Goal: Information Seeking & Learning: Find contact information

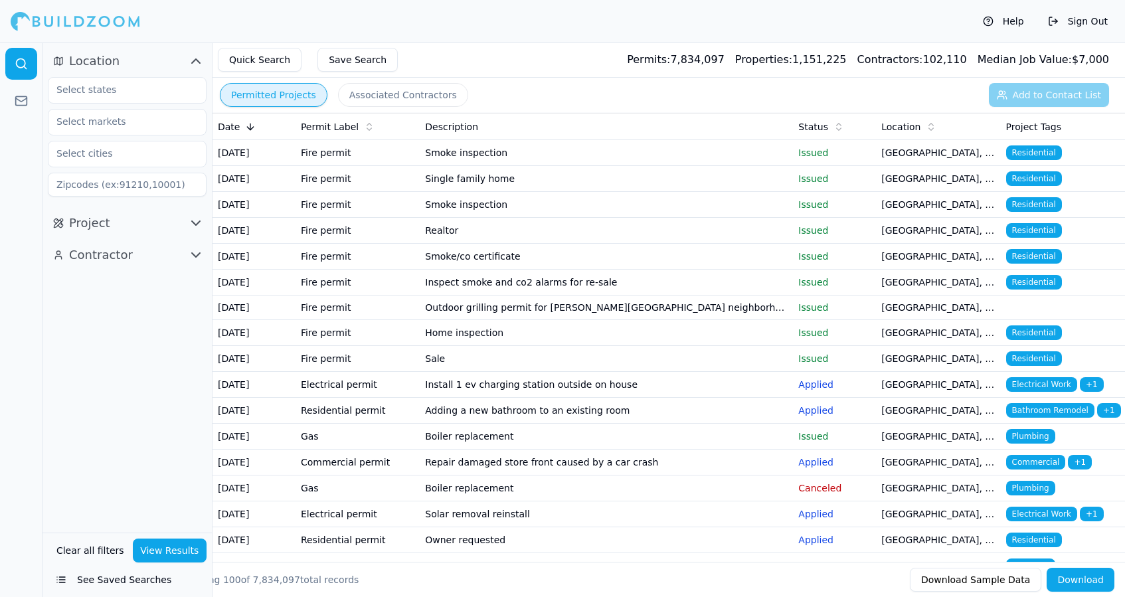
click at [1049, 18] on button "Sign Out" at bounding box center [1077, 21] width 73 height 21
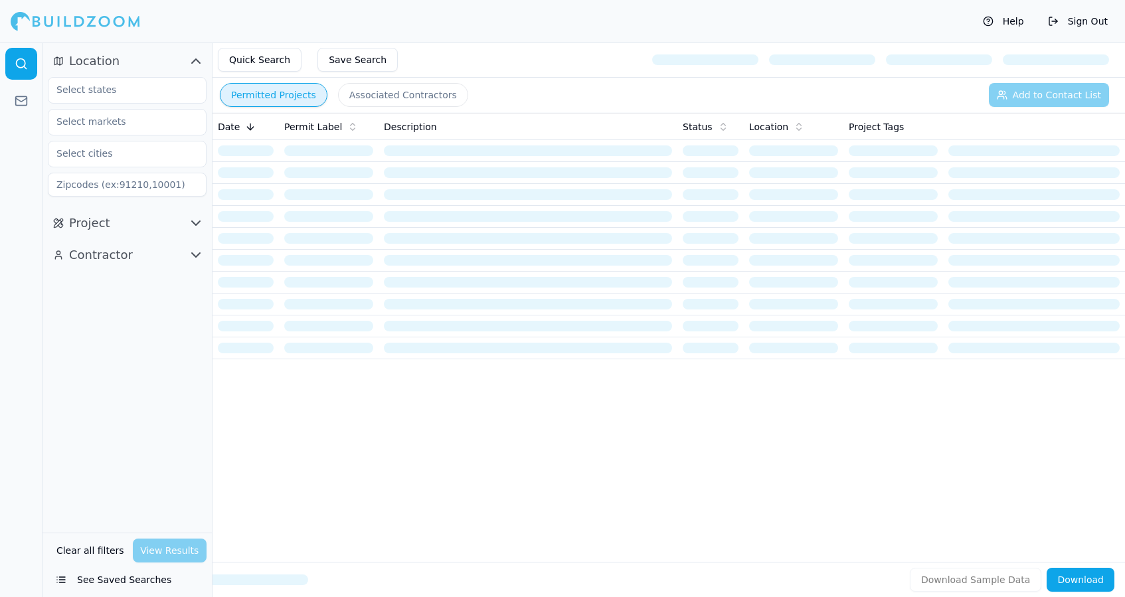
click at [88, 63] on span "Location" at bounding box center [94, 61] width 50 height 19
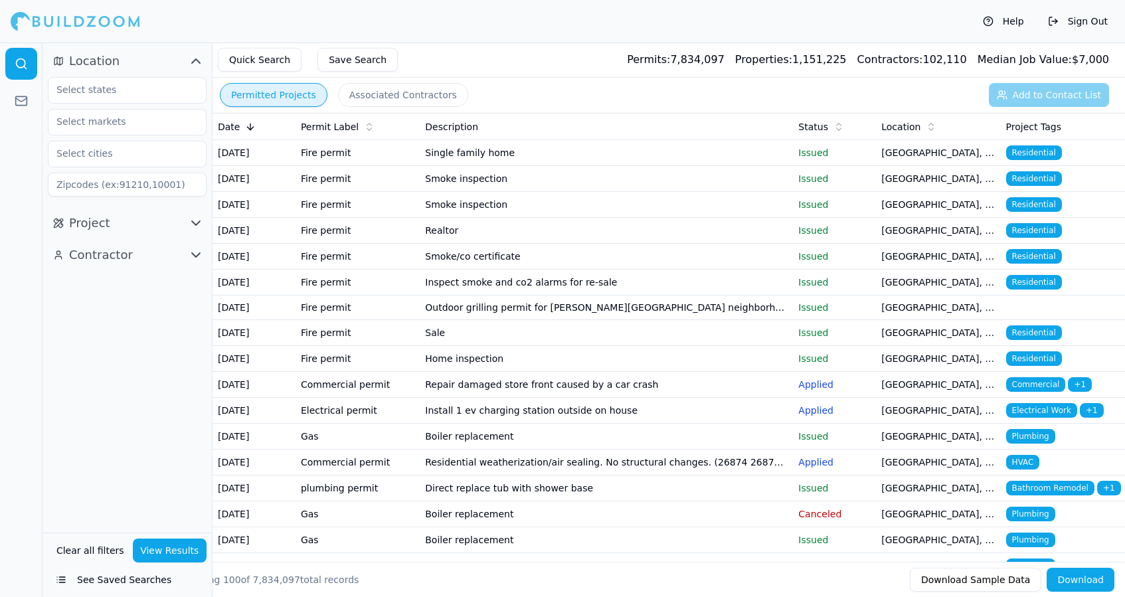
click at [531, 159] on td "Single family home" at bounding box center [606, 153] width 373 height 26
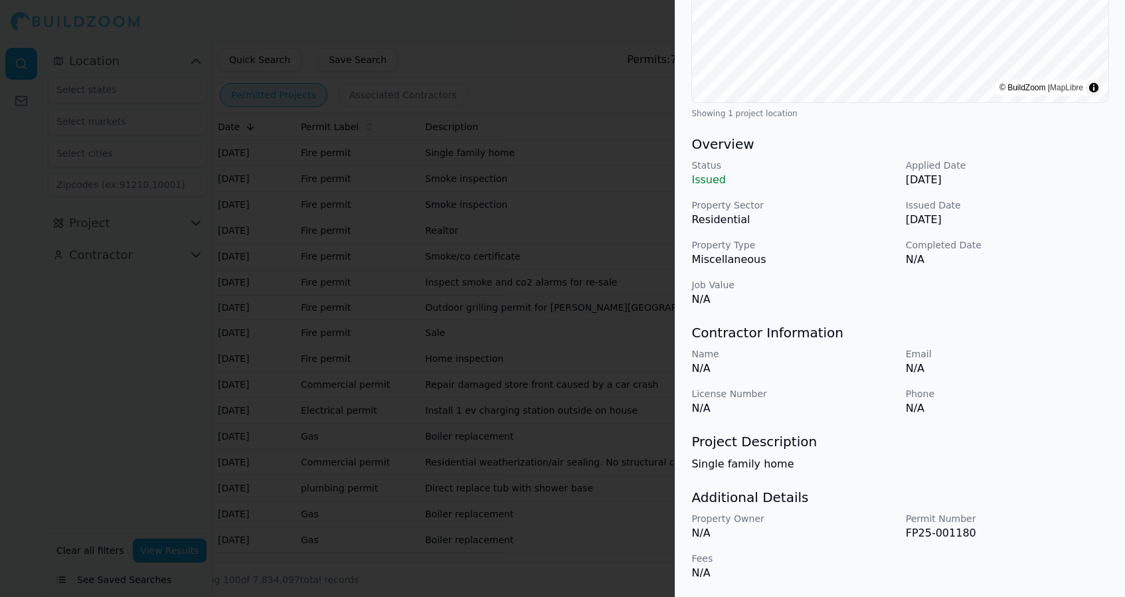
scroll to position [283, 0]
click at [661, 497] on div at bounding box center [562, 298] width 1125 height 597
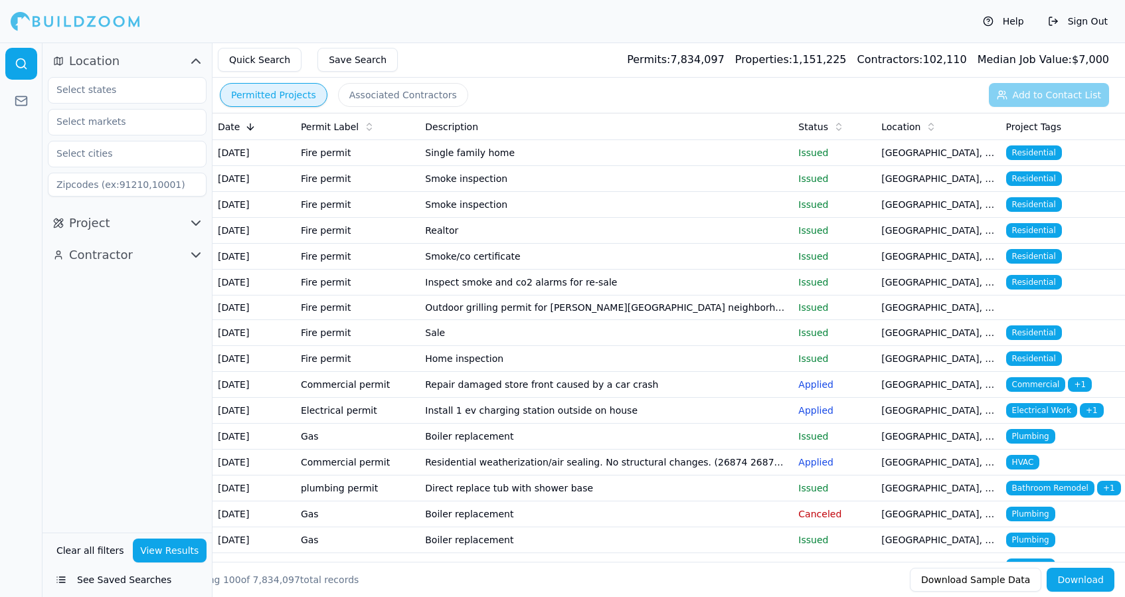
scroll to position [0, 0]
click at [426, 96] on button "Associated Contractors" at bounding box center [403, 95] width 130 height 24
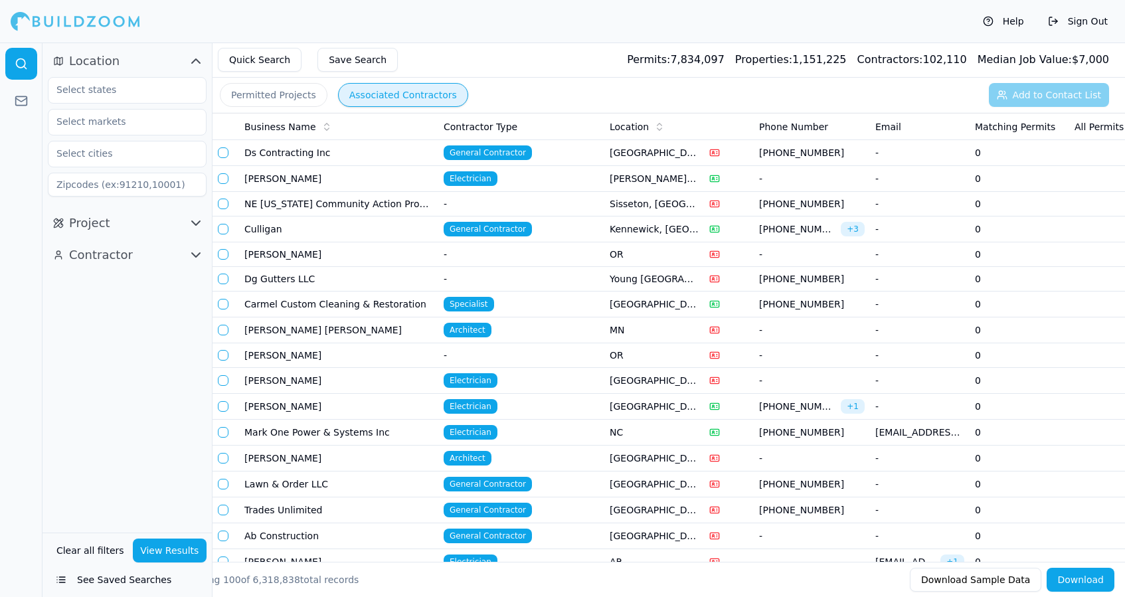
click at [129, 189] on input at bounding box center [127, 185] width 159 height 24
type input "01852"
click at [159, 553] on button "View Results" at bounding box center [170, 551] width 74 height 24
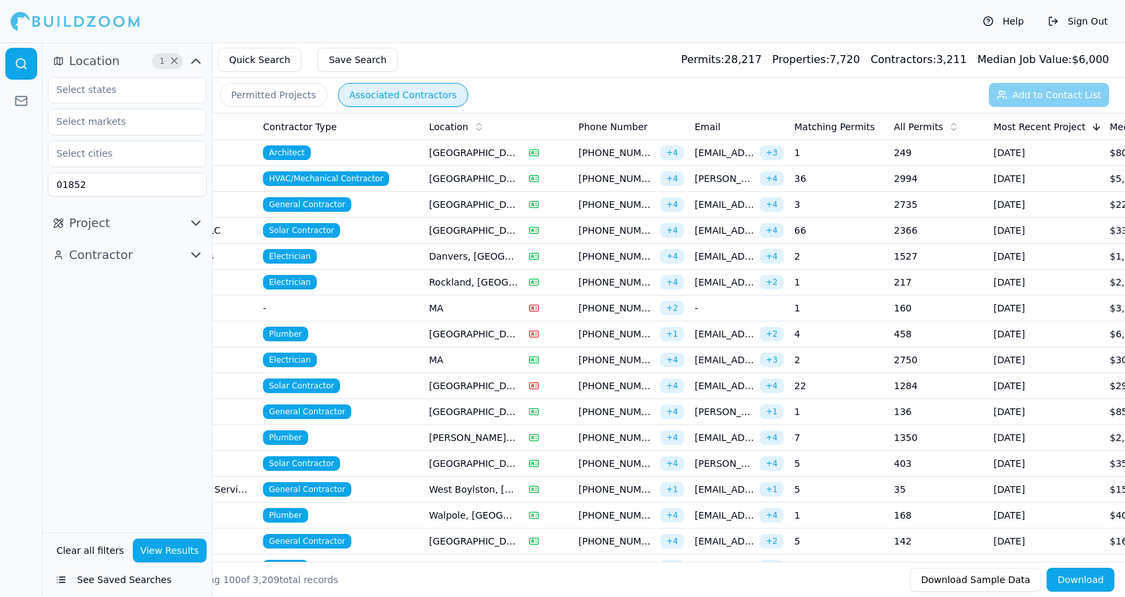
scroll to position [0, 179]
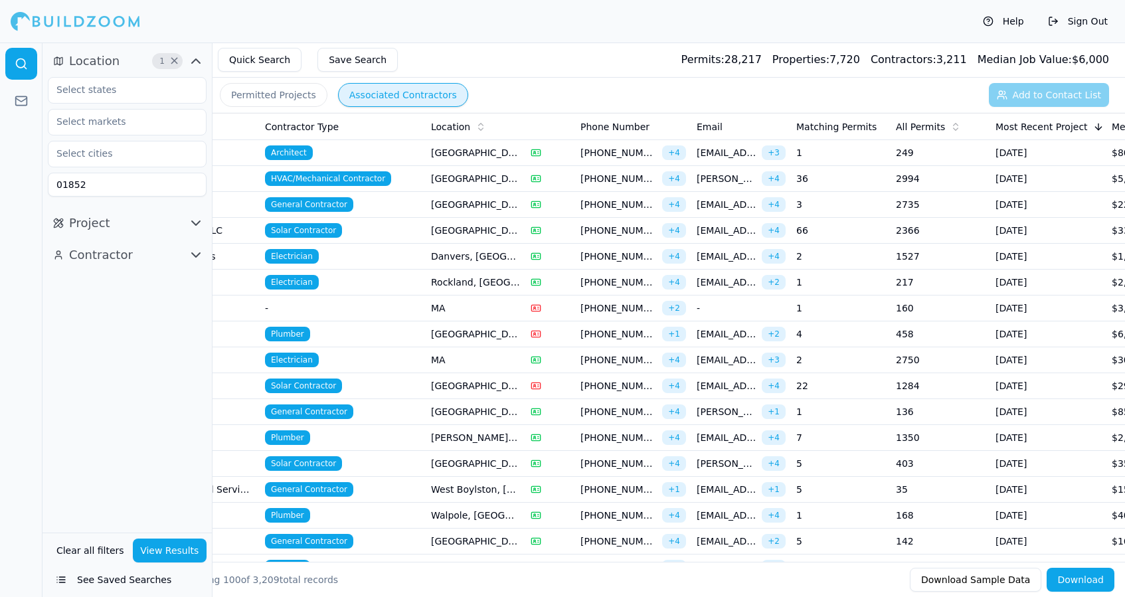
click at [597, 181] on span "[PHONE_NUMBER]" at bounding box center [618, 178] width 76 height 13
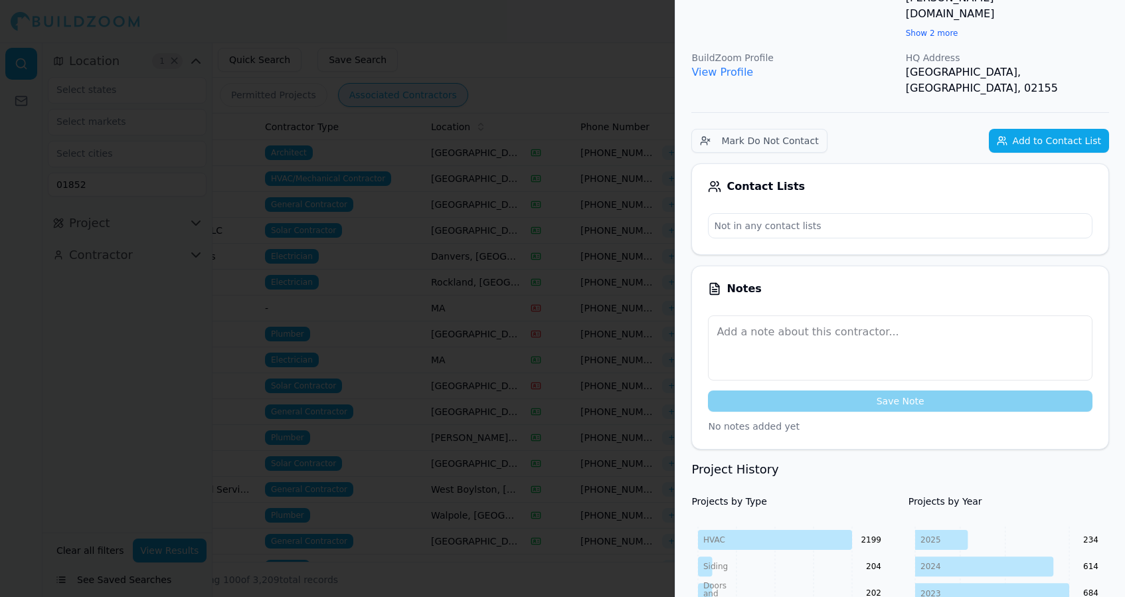
scroll to position [0, 0]
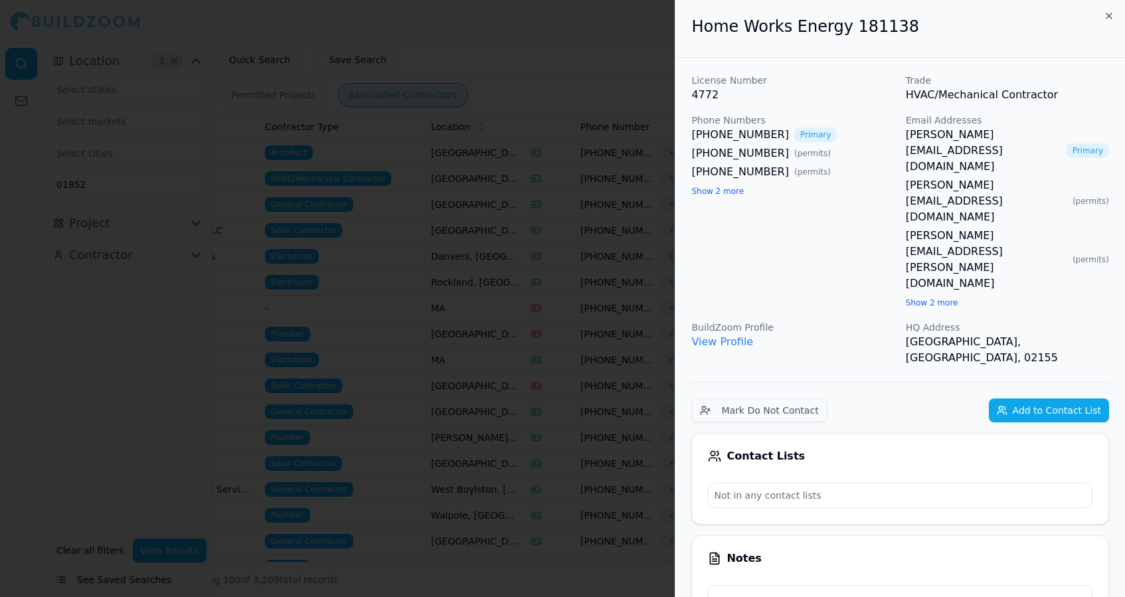
click at [626, 19] on div at bounding box center [562, 298] width 1125 height 597
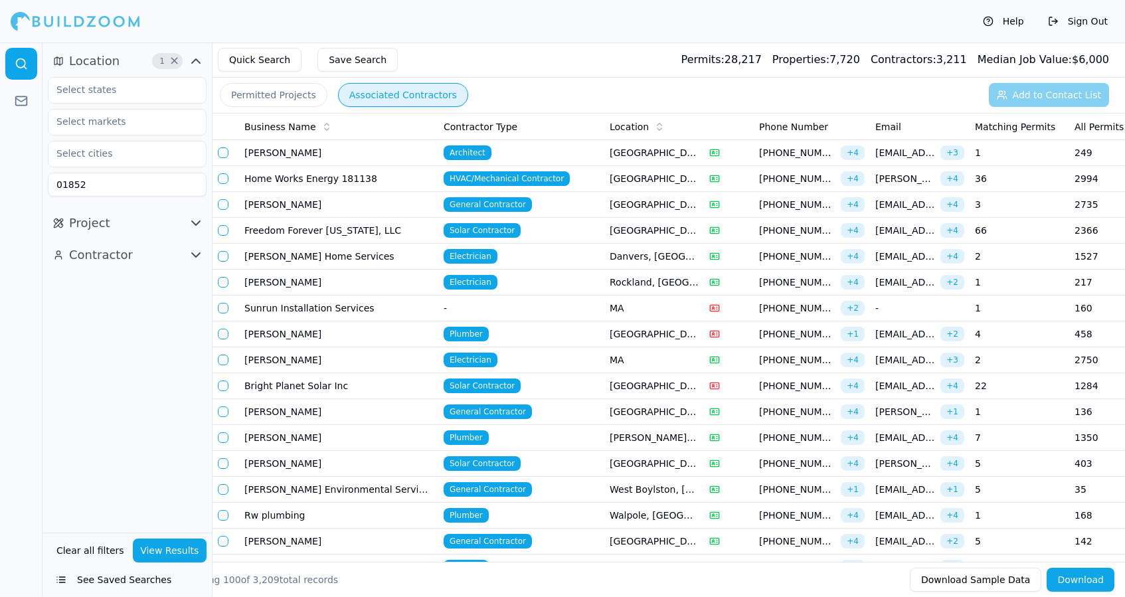
click at [483, 201] on span "General Contractor" at bounding box center [488, 204] width 88 height 15
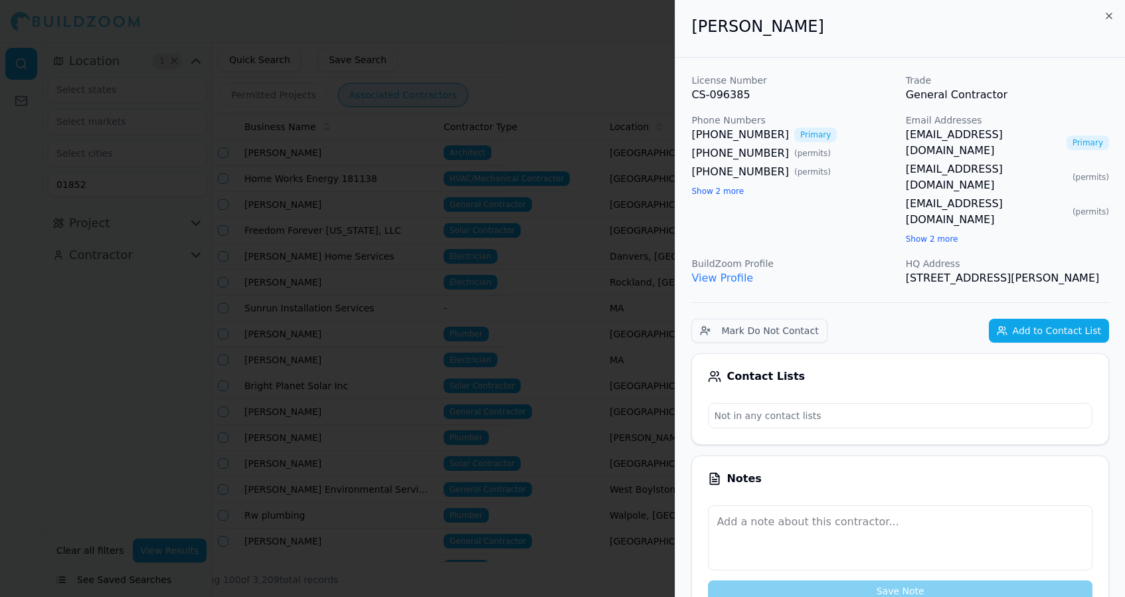
click at [619, 64] on div at bounding box center [562, 298] width 1125 height 597
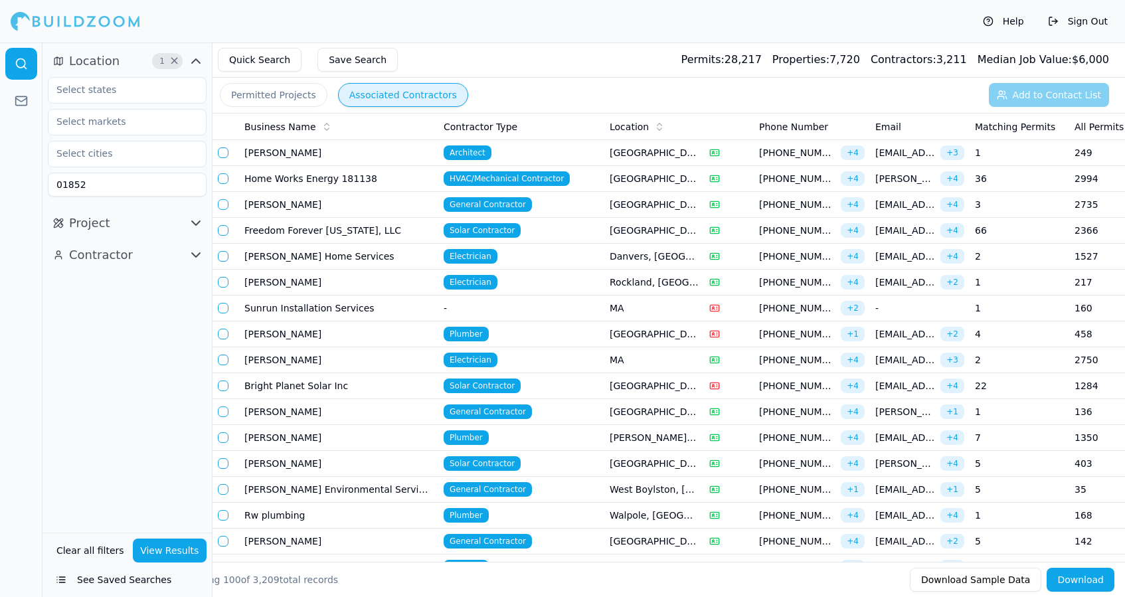
click at [481, 330] on span "Plumber" at bounding box center [466, 334] width 45 height 15
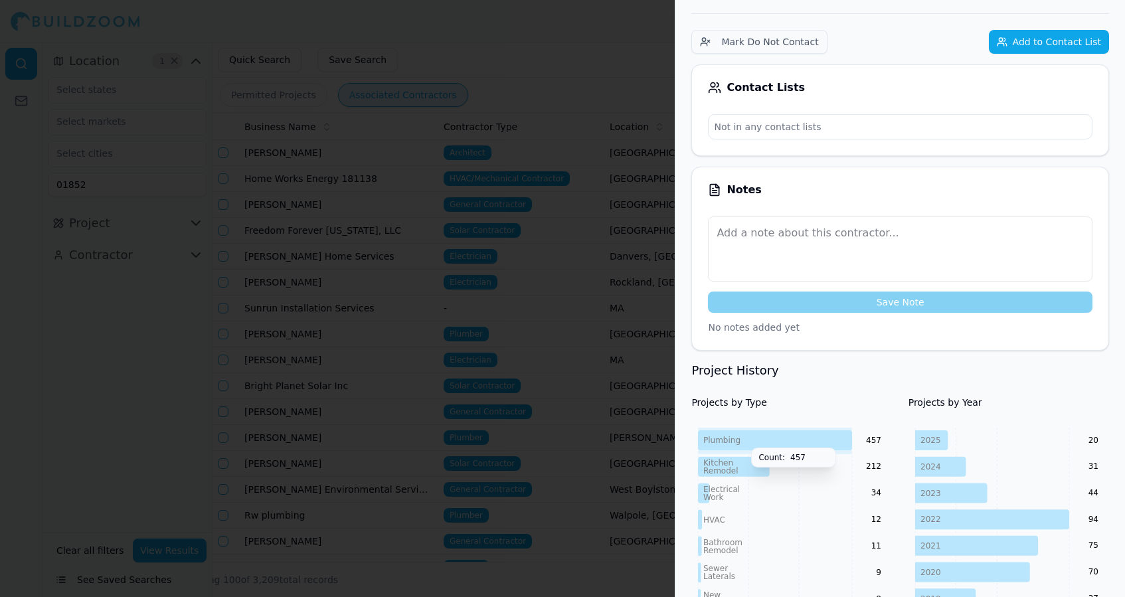
scroll to position [267, 0]
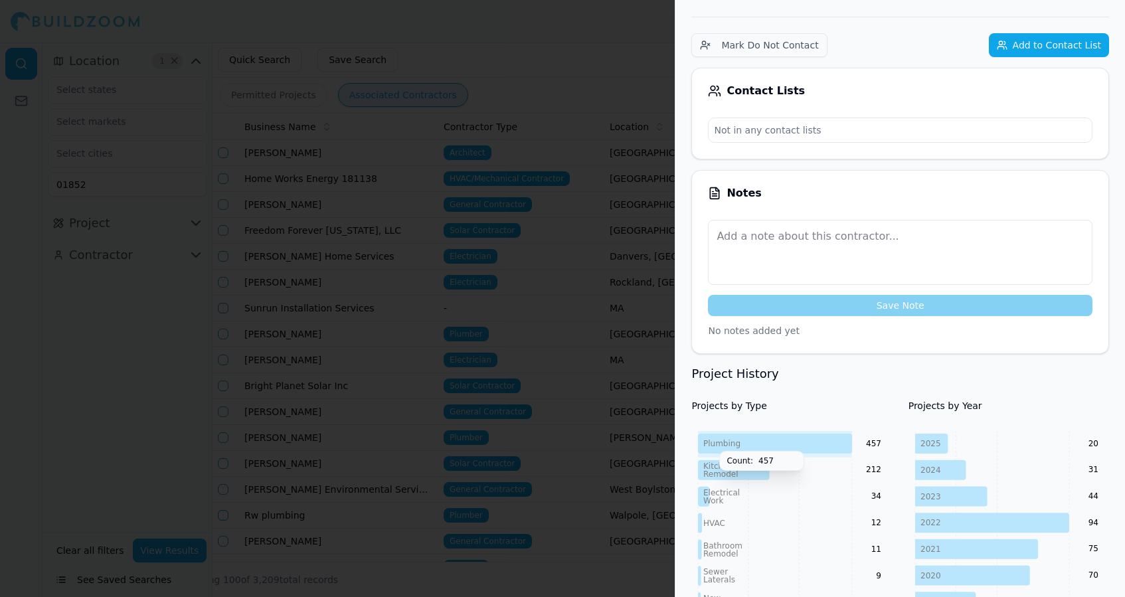
click at [713, 434] on icon at bounding box center [775, 444] width 154 height 20
click at [114, 373] on div at bounding box center [562, 298] width 1125 height 597
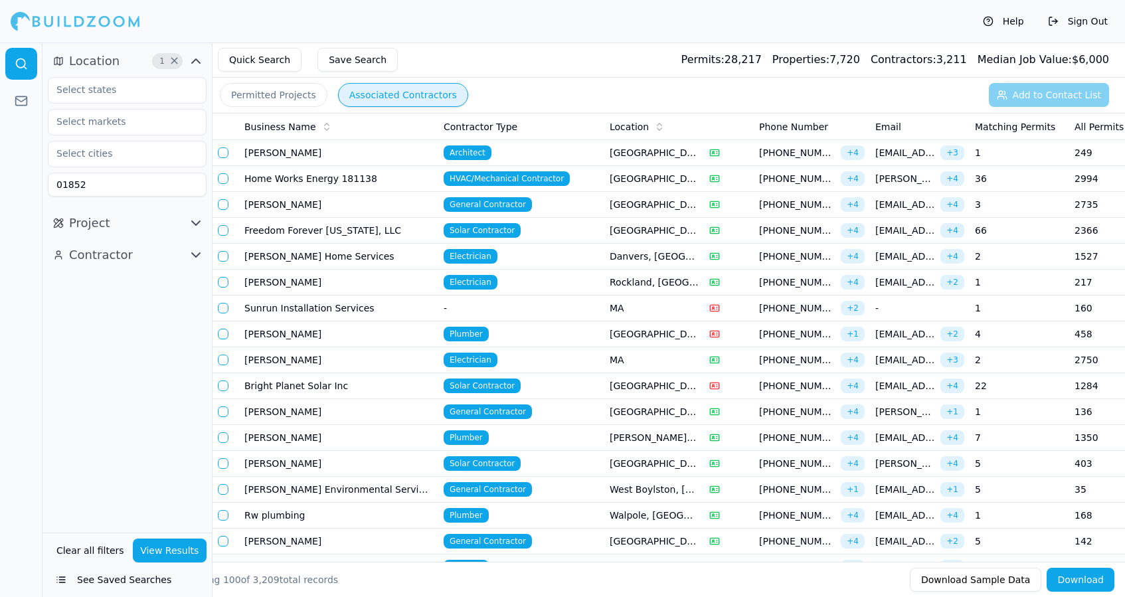
click at [461, 436] on span "Plumber" at bounding box center [466, 437] width 45 height 15
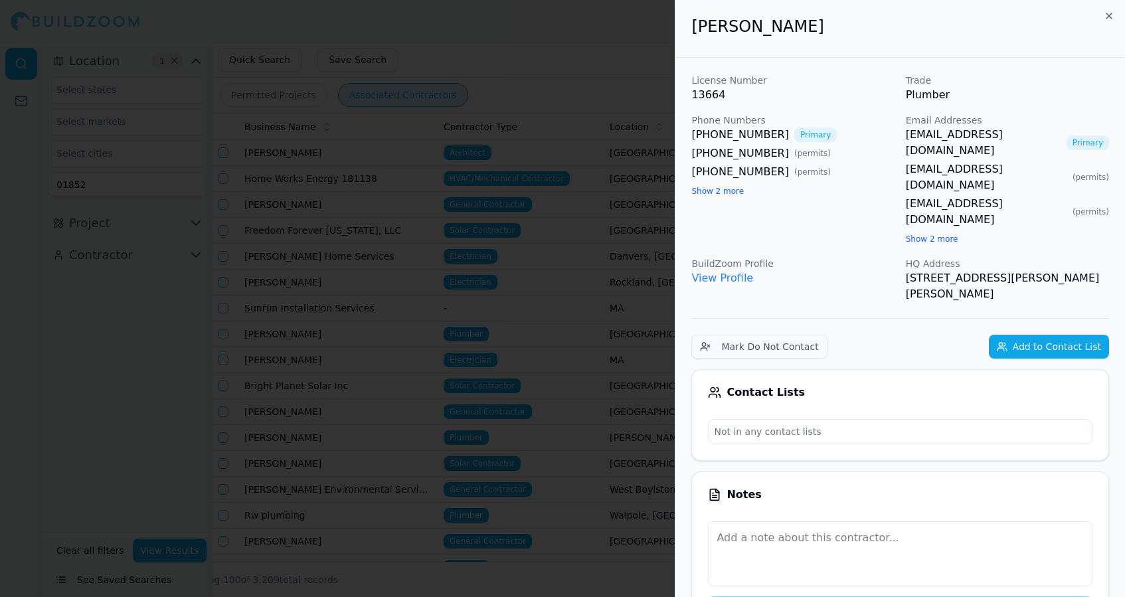
click at [127, 412] on div at bounding box center [562, 298] width 1125 height 597
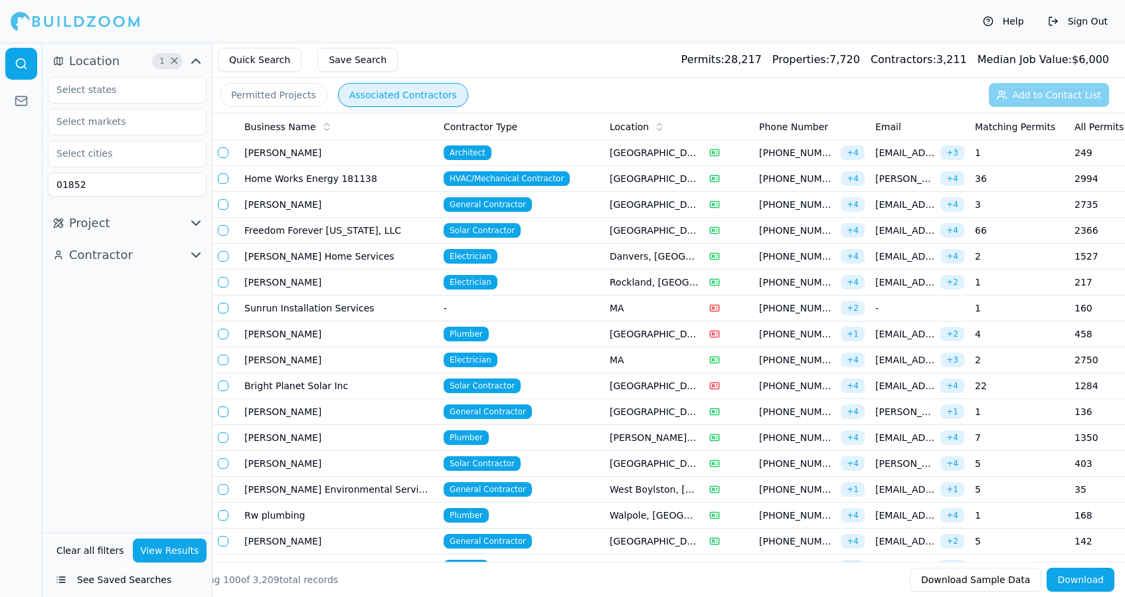
scroll to position [0, 0]
click at [502, 481] on td "General Contractor" at bounding box center [521, 490] width 166 height 26
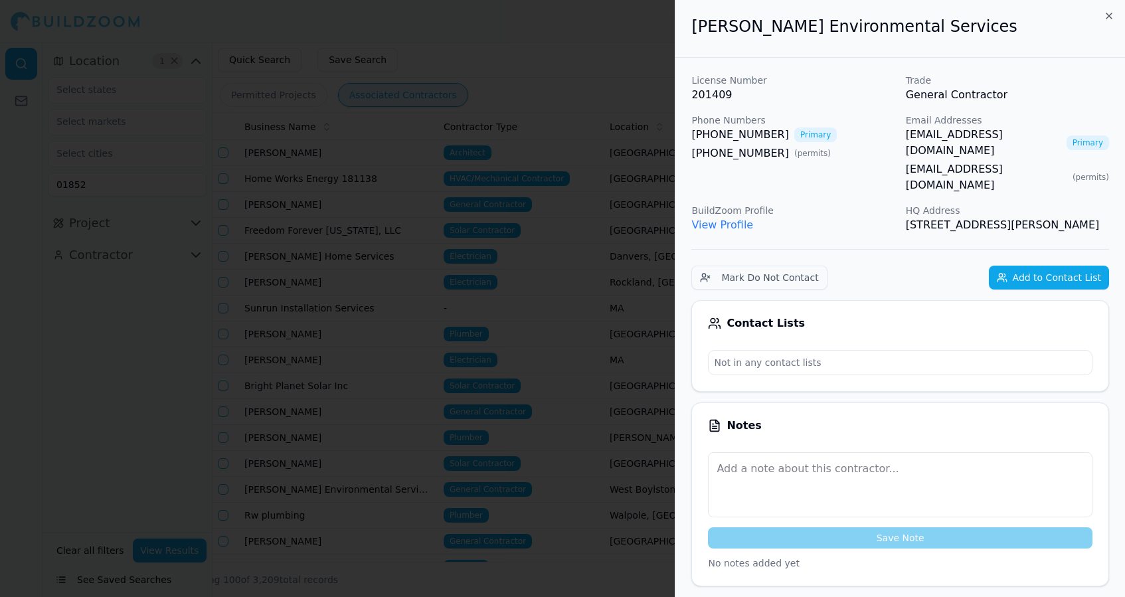
click at [122, 349] on div at bounding box center [562, 298] width 1125 height 597
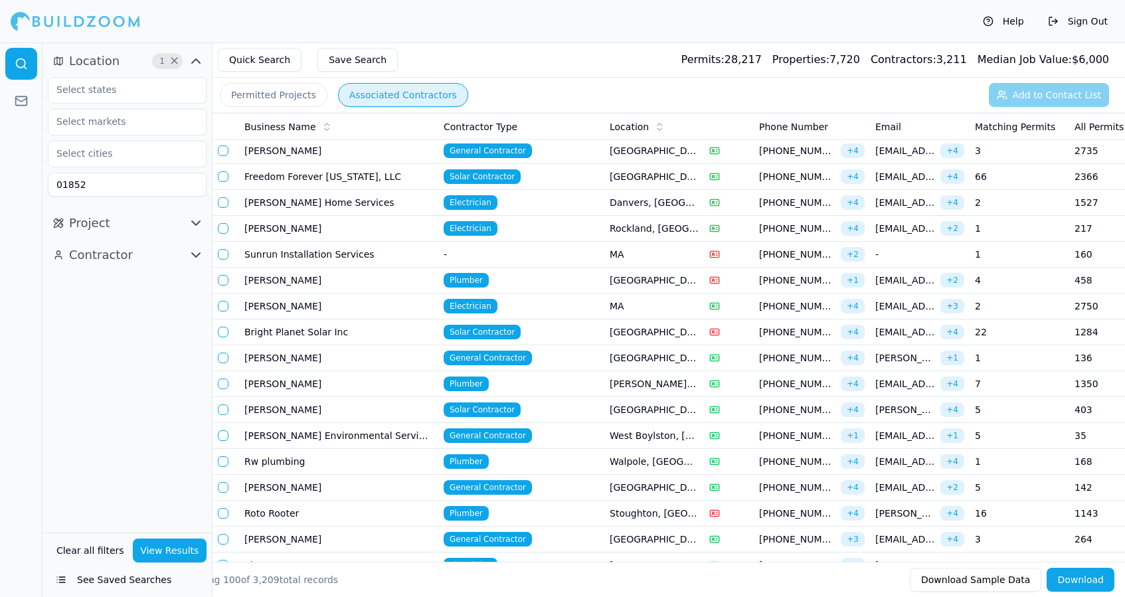
scroll to position [60, 0]
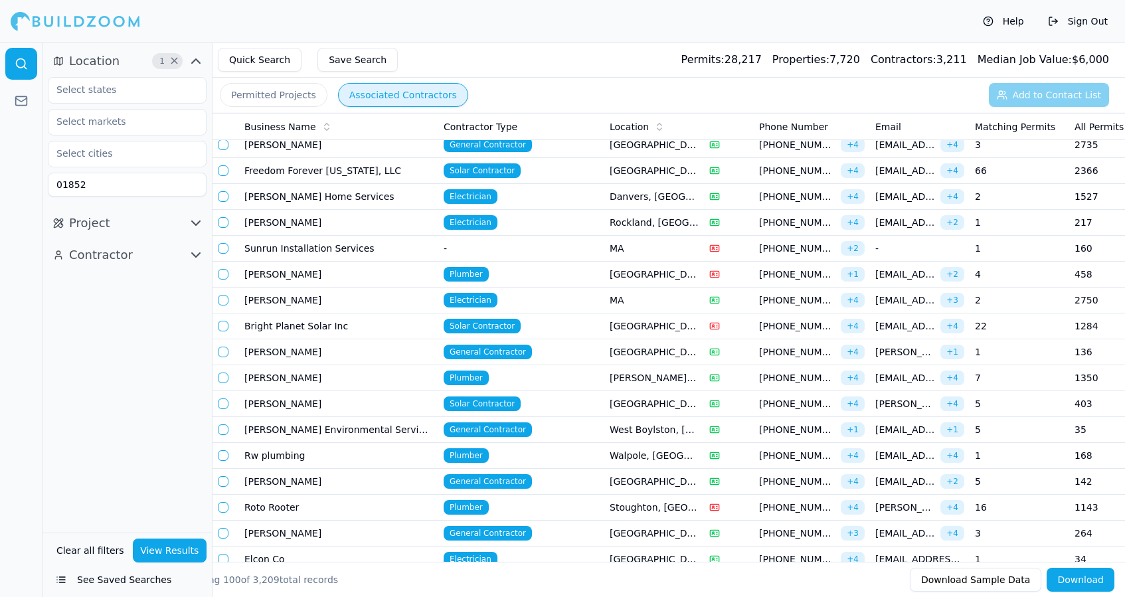
click at [551, 480] on td "General Contractor" at bounding box center [521, 482] width 166 height 26
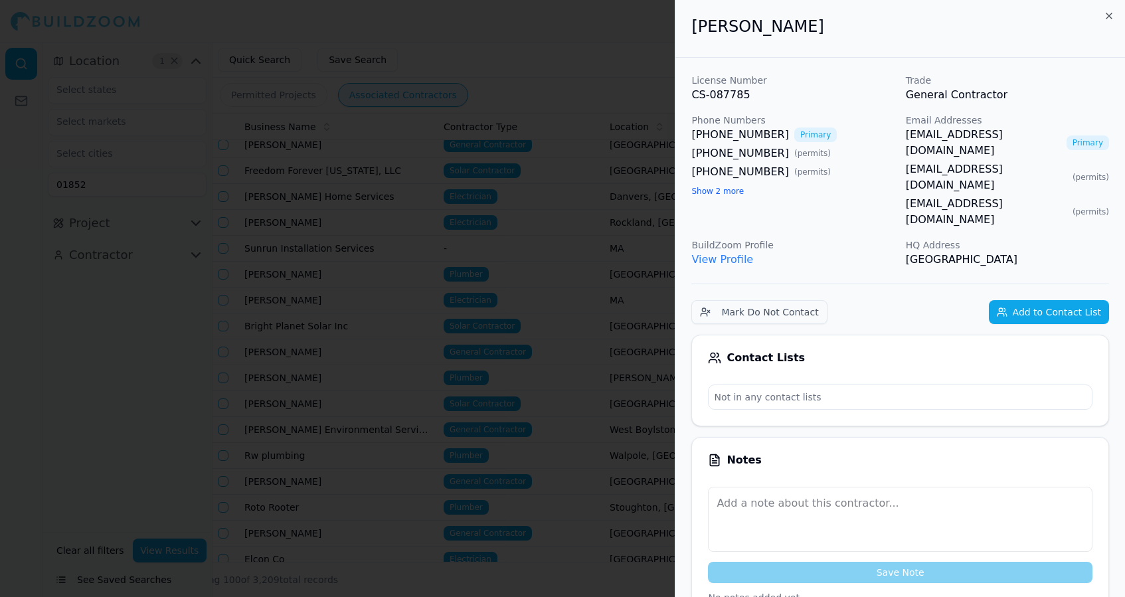
click at [626, 43] on div at bounding box center [562, 298] width 1125 height 597
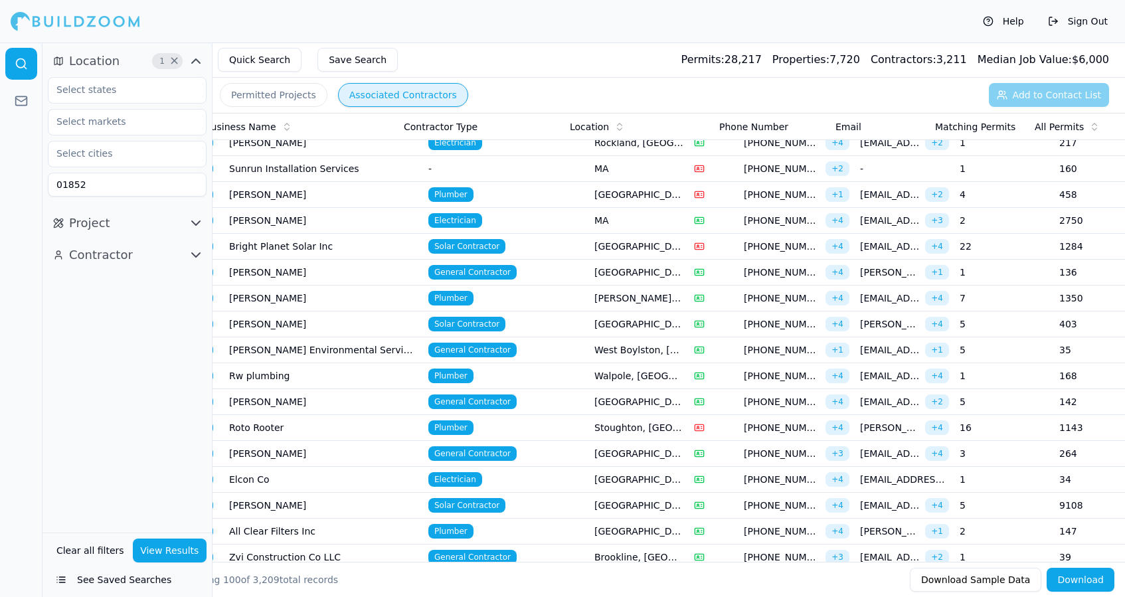
scroll to position [0, 3]
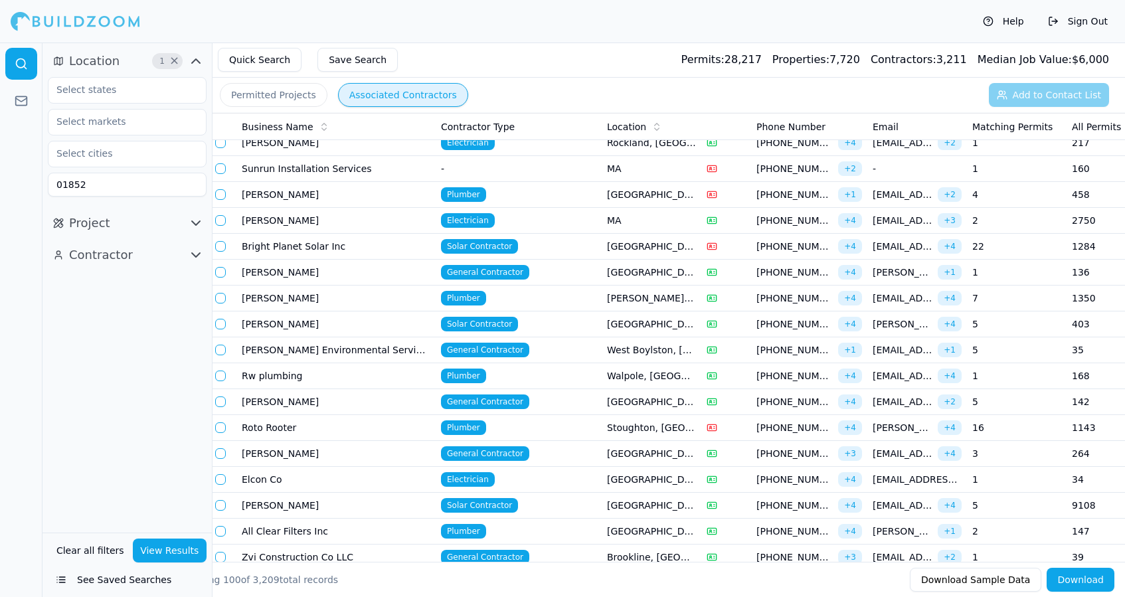
click at [760, 459] on span "[PHONE_NUMBER]" at bounding box center [794, 453] width 76 height 13
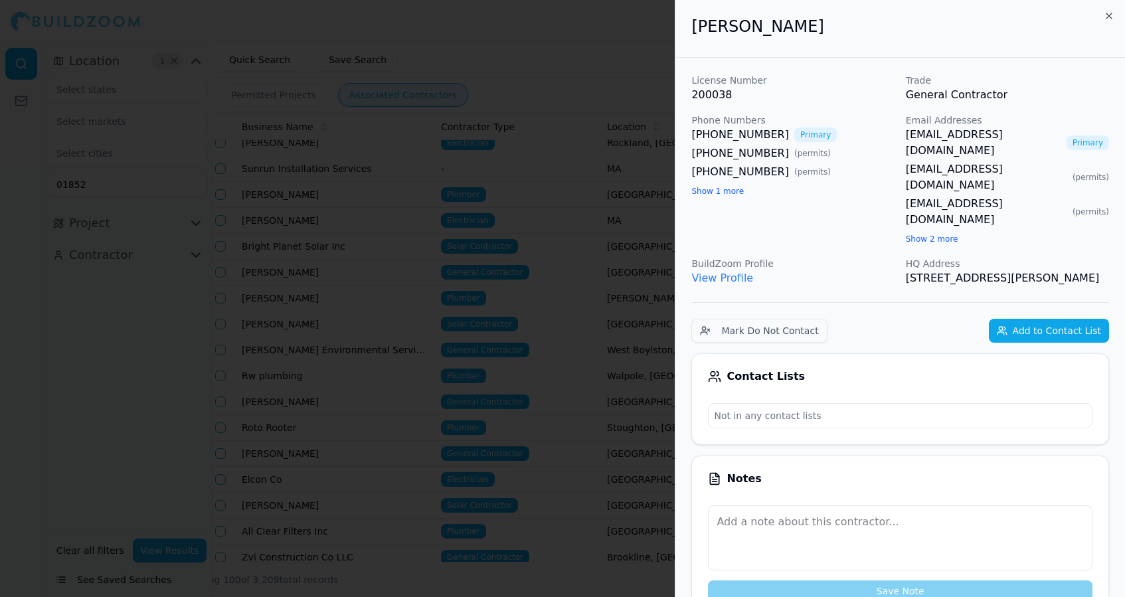
click at [165, 337] on div at bounding box center [562, 298] width 1125 height 597
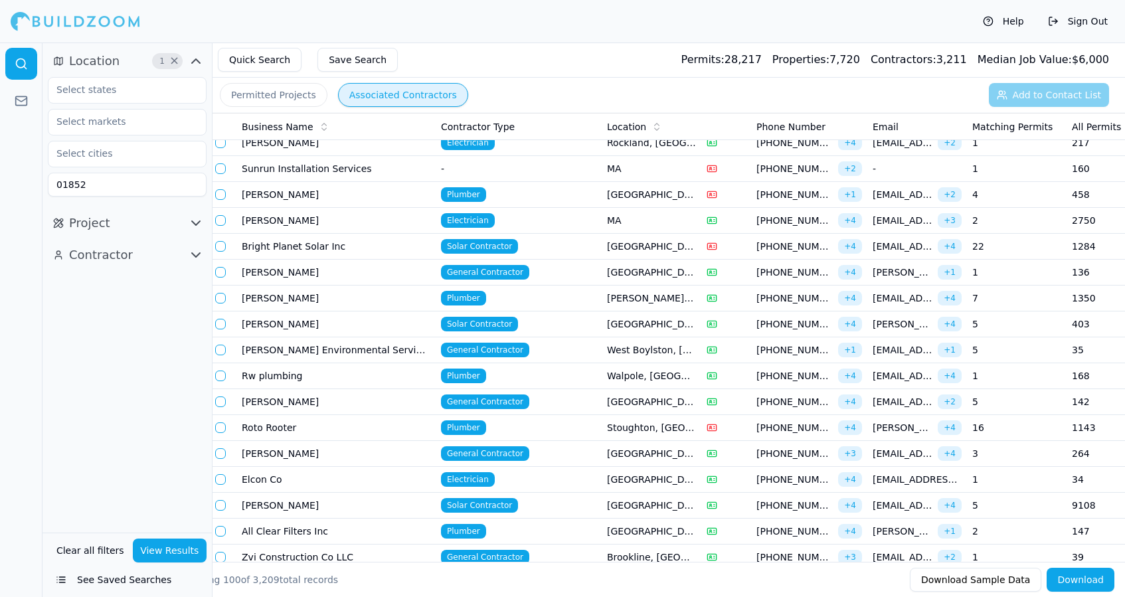
click at [356, 432] on td "Roto Rooter" at bounding box center [335, 428] width 199 height 26
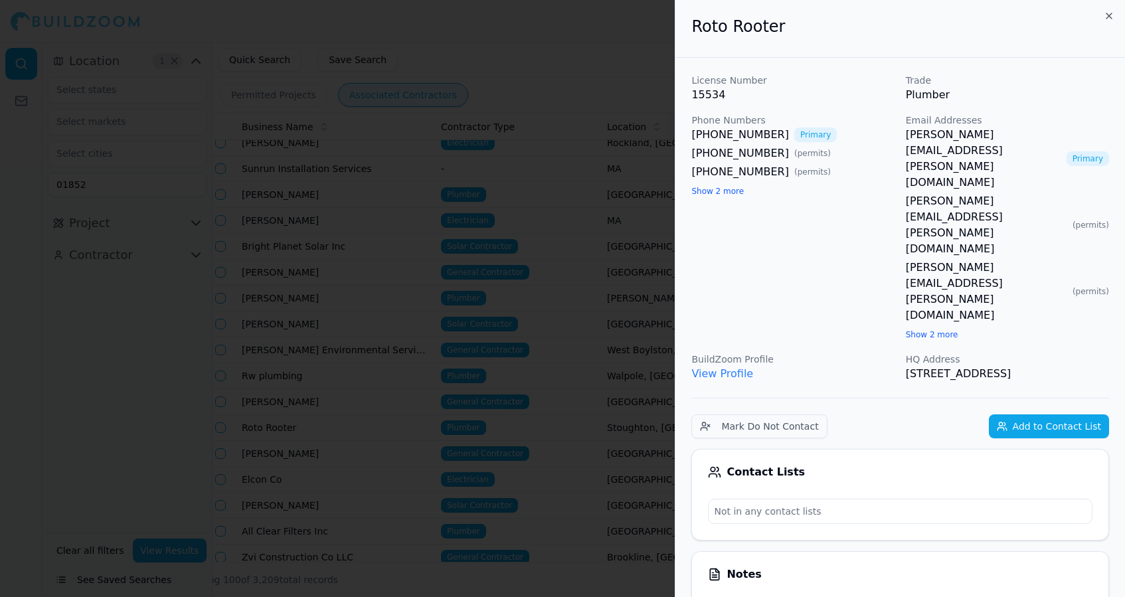
click at [727, 367] on link "View Profile" at bounding box center [722, 373] width 62 height 13
click at [638, 64] on div at bounding box center [562, 298] width 1125 height 597
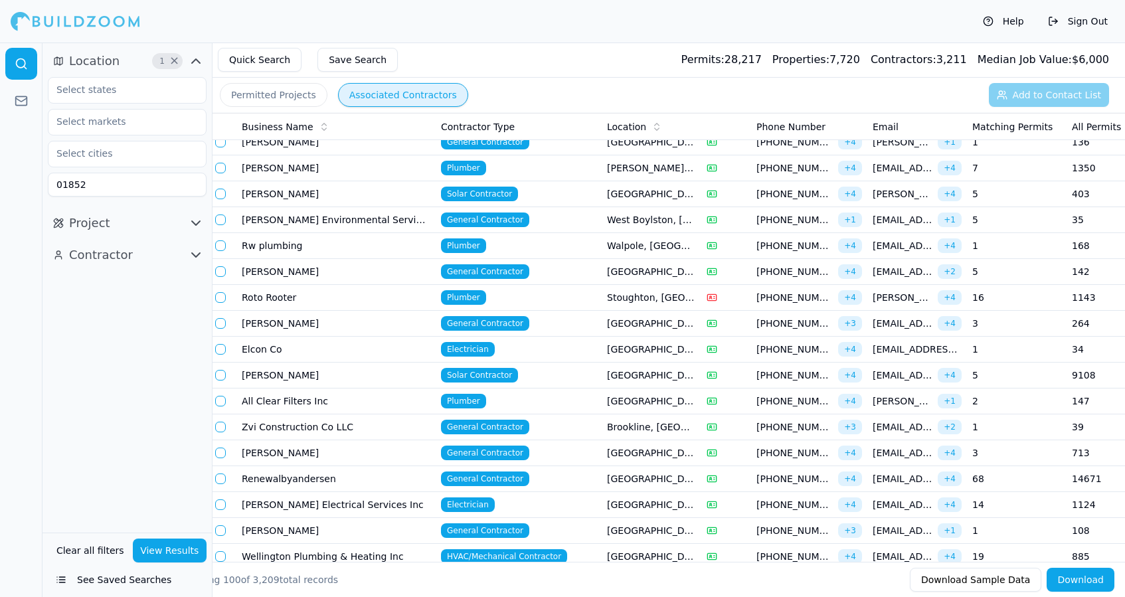
scroll to position [270, 0]
click at [525, 420] on td "General Contractor" at bounding box center [519, 427] width 166 height 26
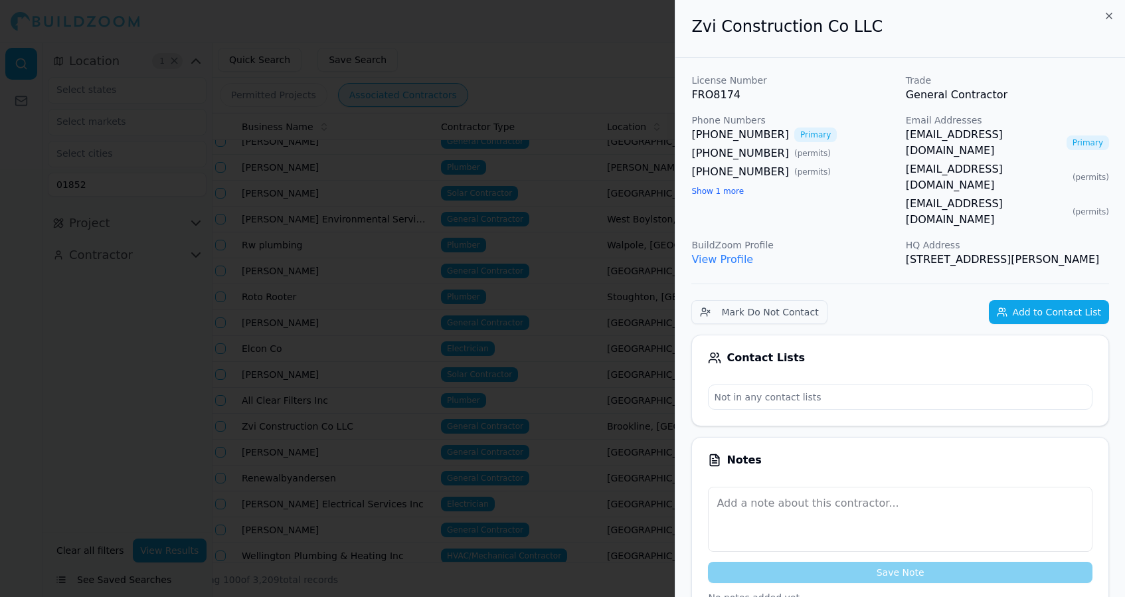
click at [596, 65] on div at bounding box center [562, 298] width 1125 height 597
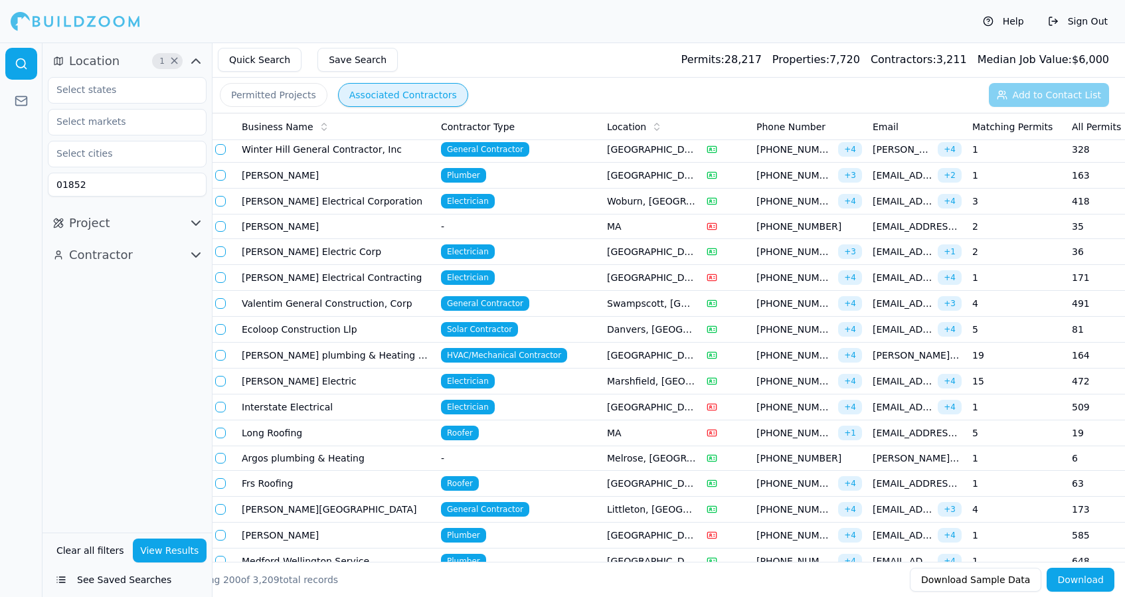
scroll to position [2075, 0]
click at [563, 508] on td "General Contractor" at bounding box center [519, 510] width 166 height 26
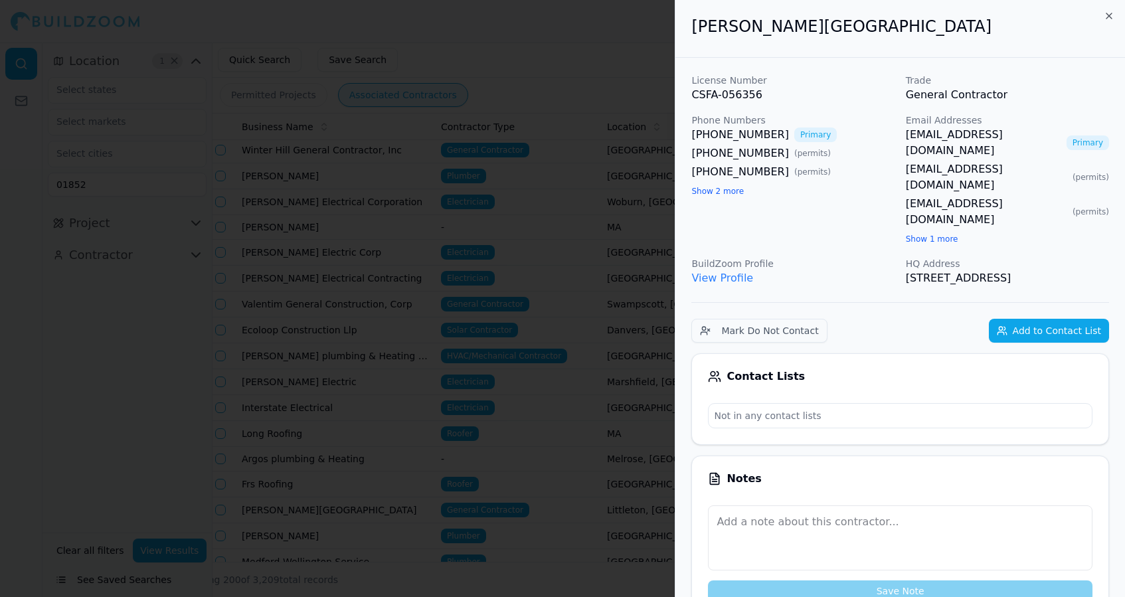
click at [113, 413] on div at bounding box center [562, 298] width 1125 height 597
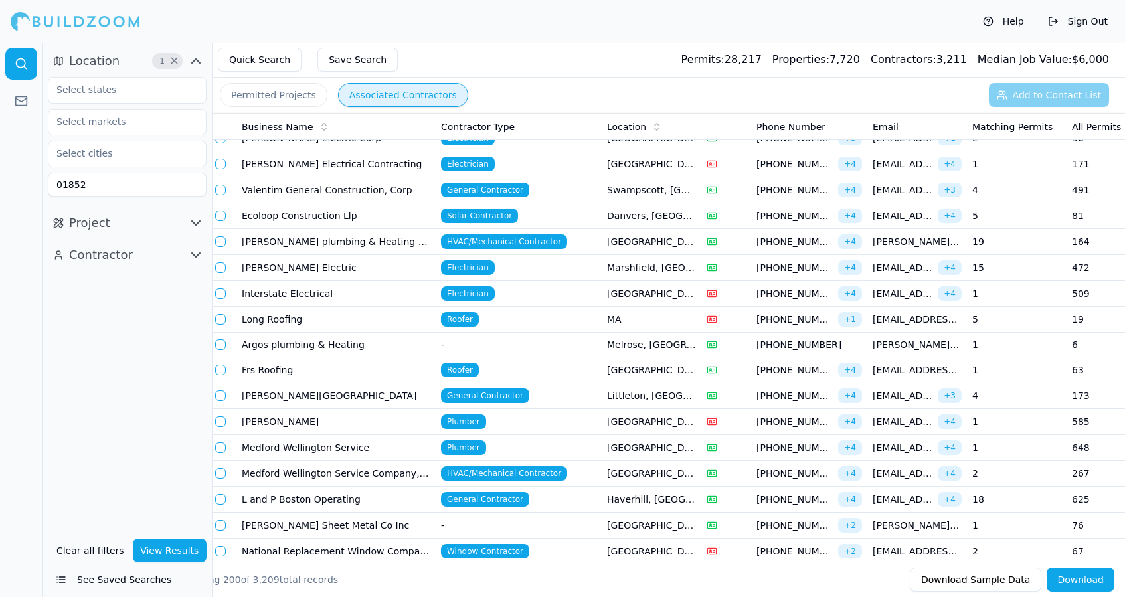
scroll to position [2202, 0]
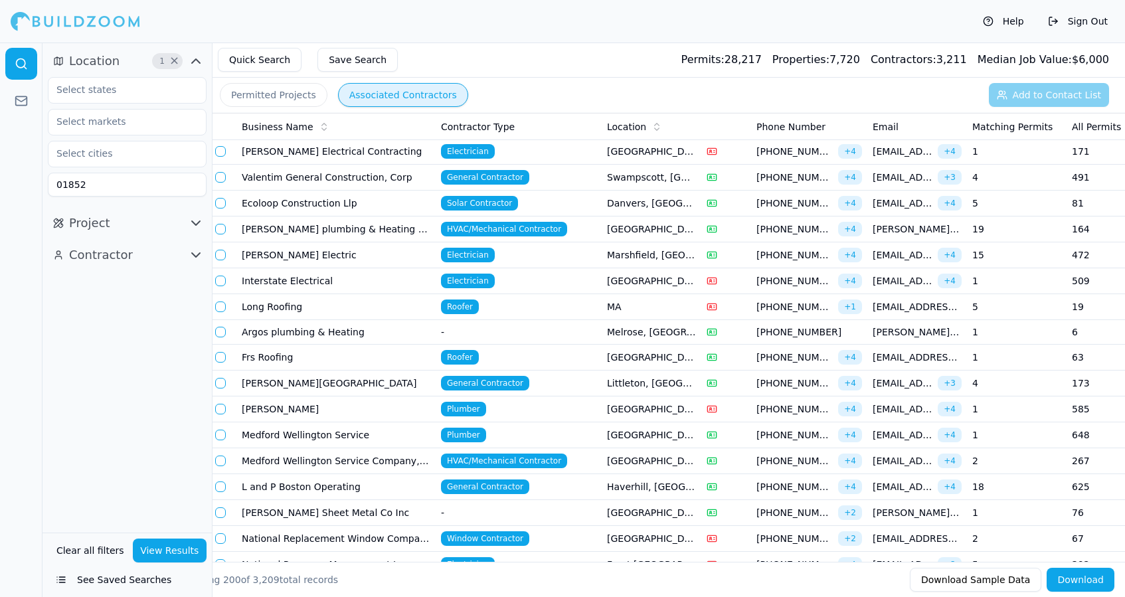
click at [392, 488] on td "L and P Boston Operating" at bounding box center [335, 487] width 199 height 26
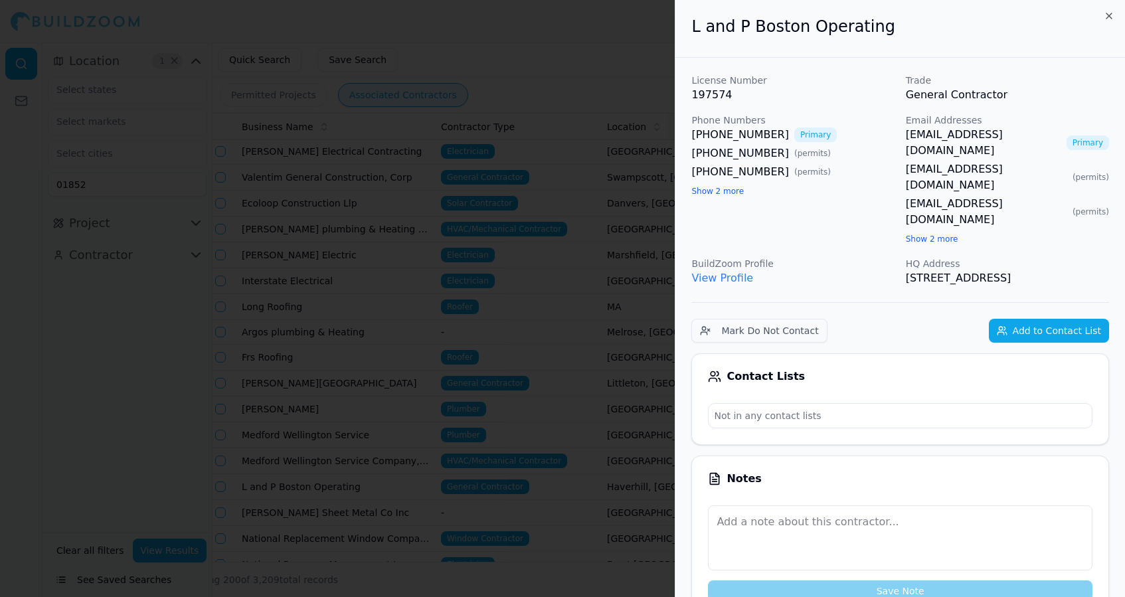
click at [145, 395] on div at bounding box center [562, 298] width 1125 height 597
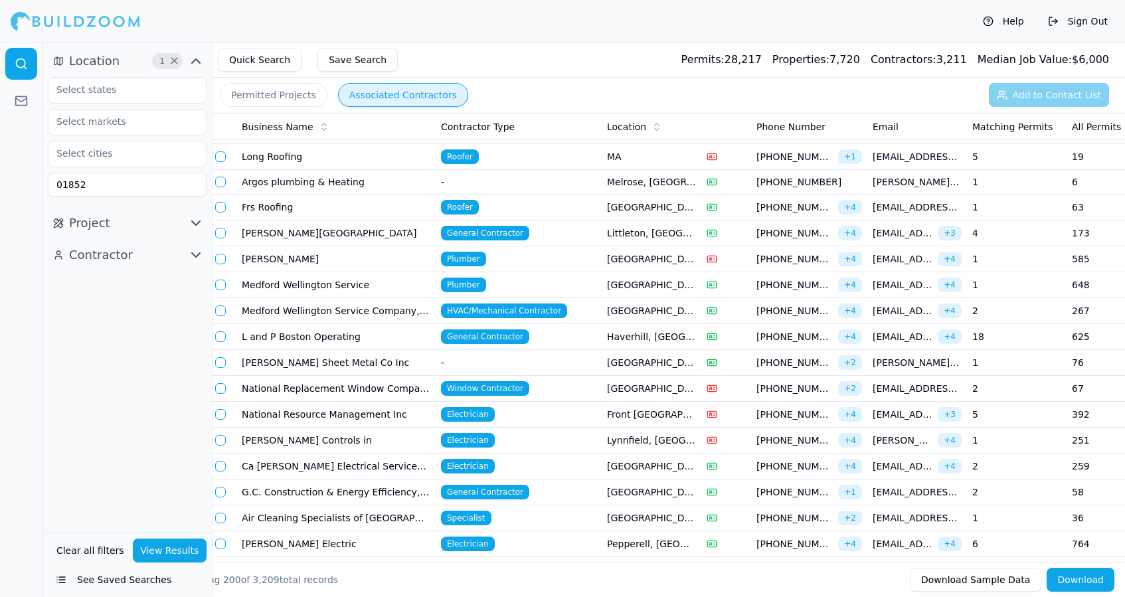
scroll to position [2386, 0]
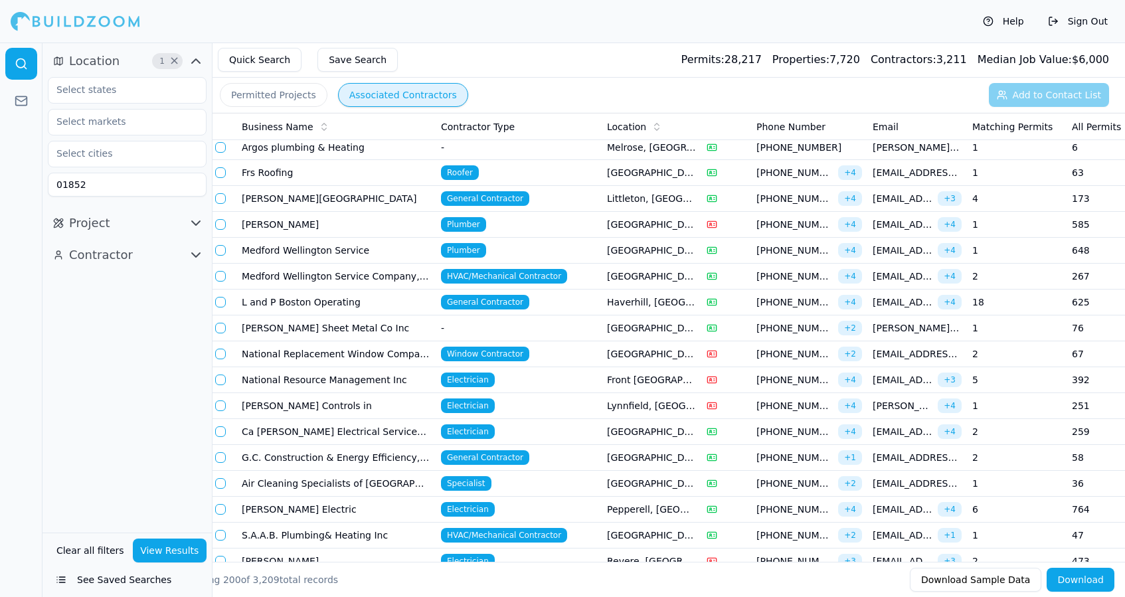
click at [433, 453] on td "G.C. Construction & Energy Efficiency, Inc" at bounding box center [335, 458] width 199 height 26
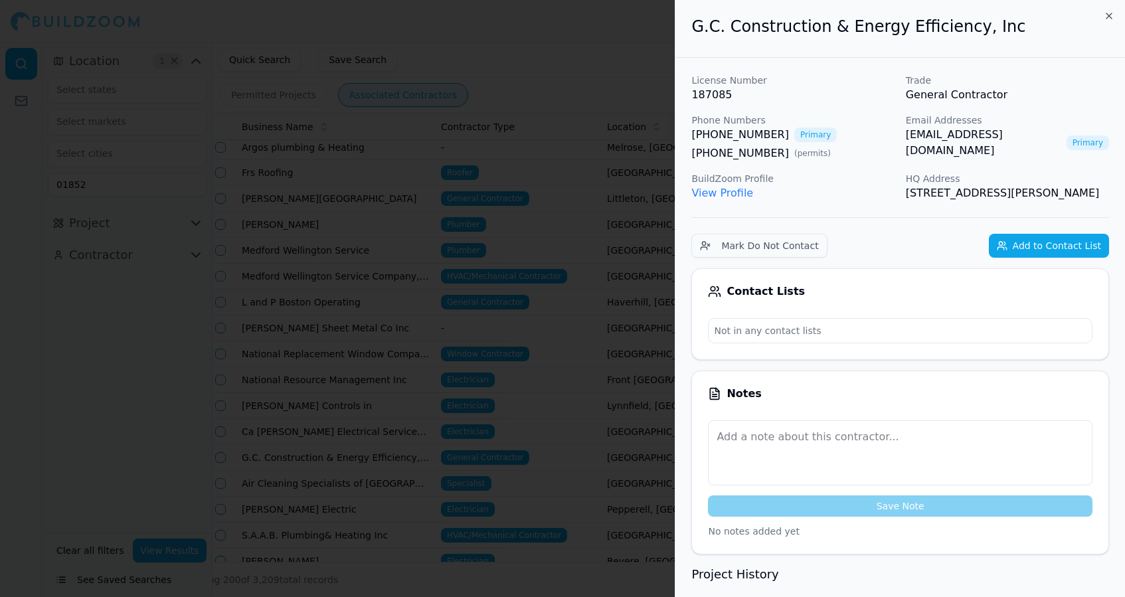
click at [171, 420] on div at bounding box center [562, 298] width 1125 height 597
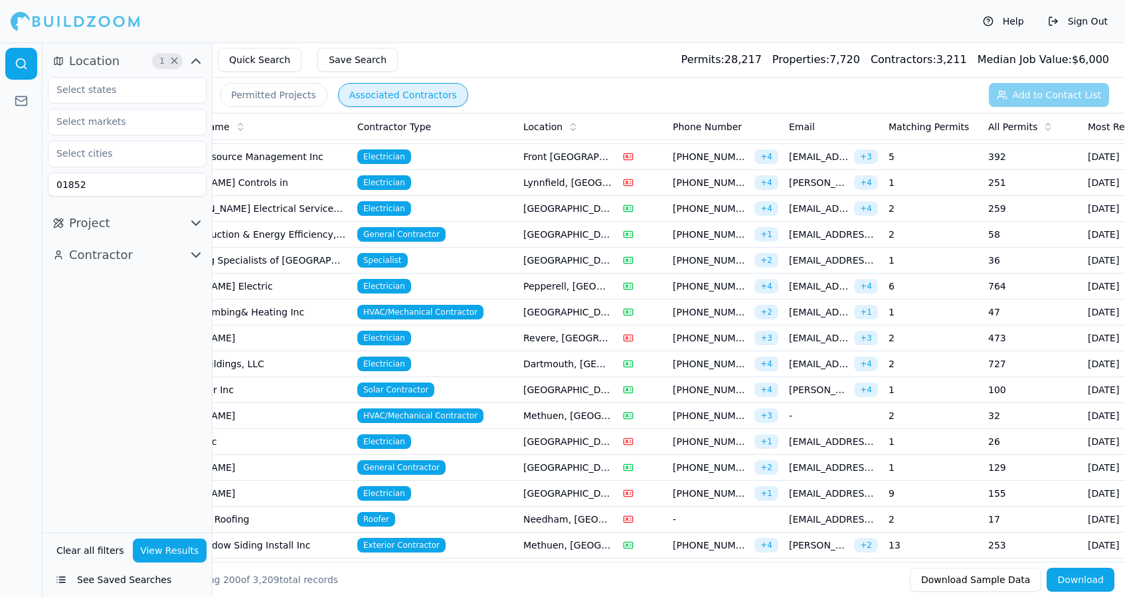
scroll to position [0, 100]
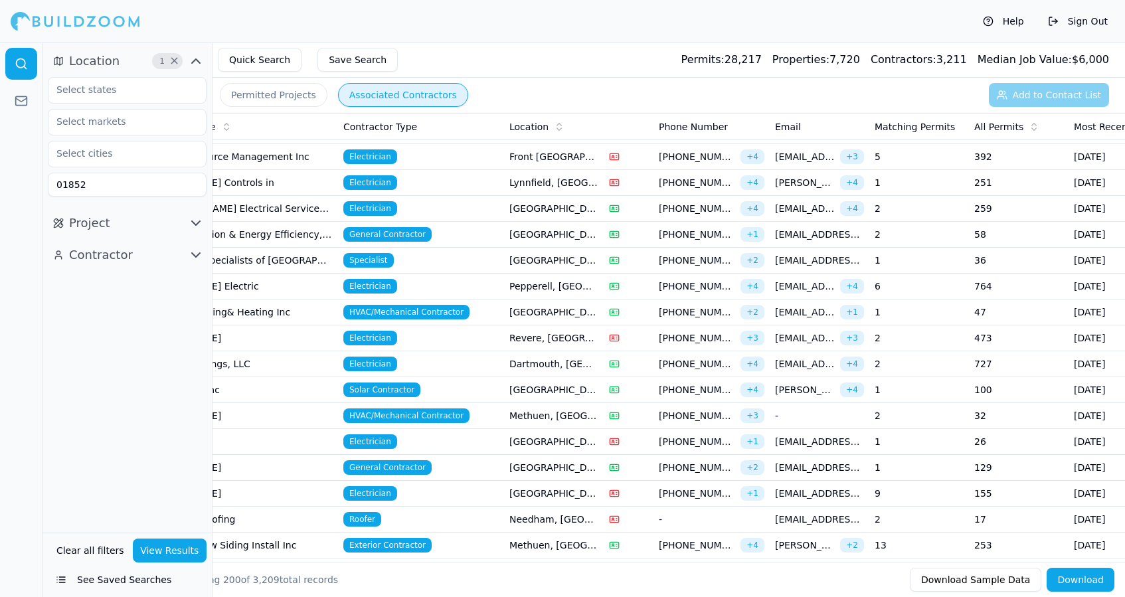
click at [570, 472] on td "[GEOGRAPHIC_DATA], [GEOGRAPHIC_DATA]" at bounding box center [554, 468] width 100 height 26
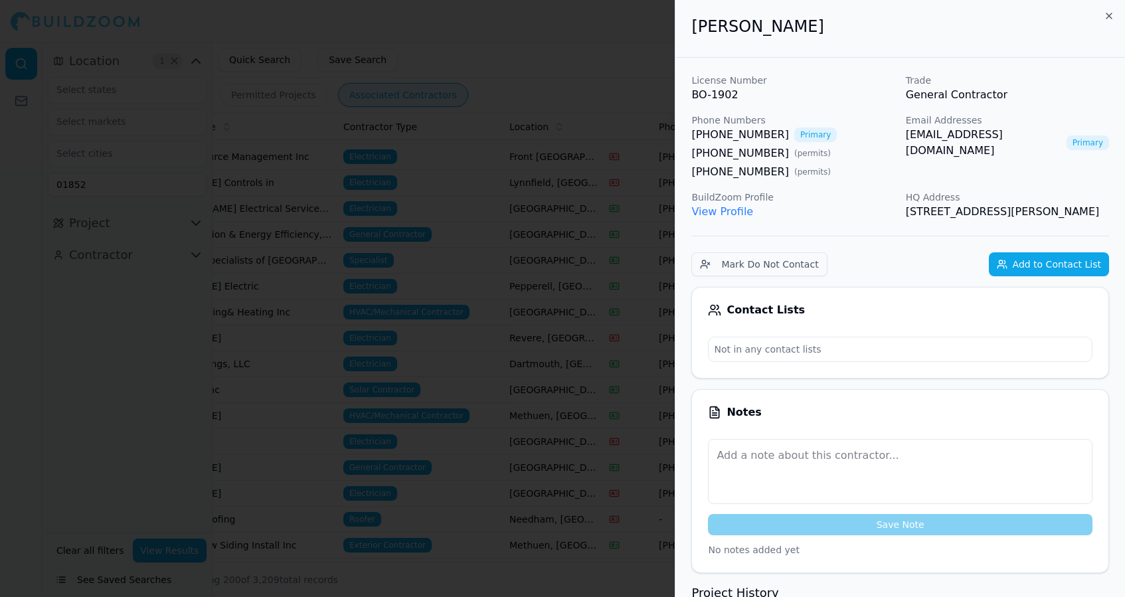
click at [116, 371] on div at bounding box center [562, 298] width 1125 height 597
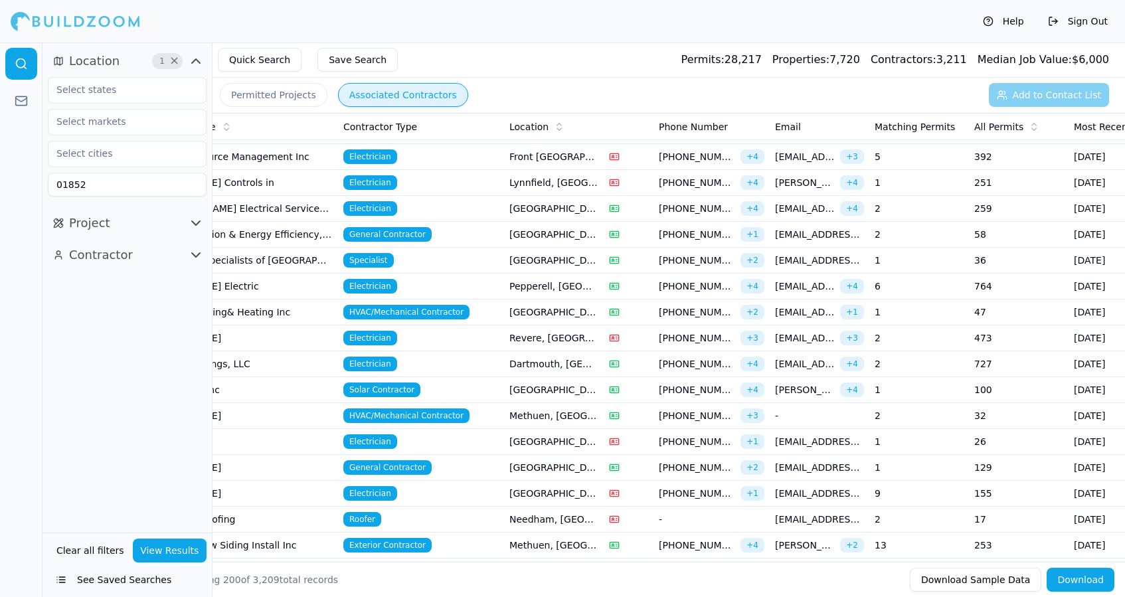
click at [152, 184] on input "01852" at bounding box center [127, 185] width 159 height 24
click at [127, 152] on input "text" at bounding box center [118, 153] width 141 height 24
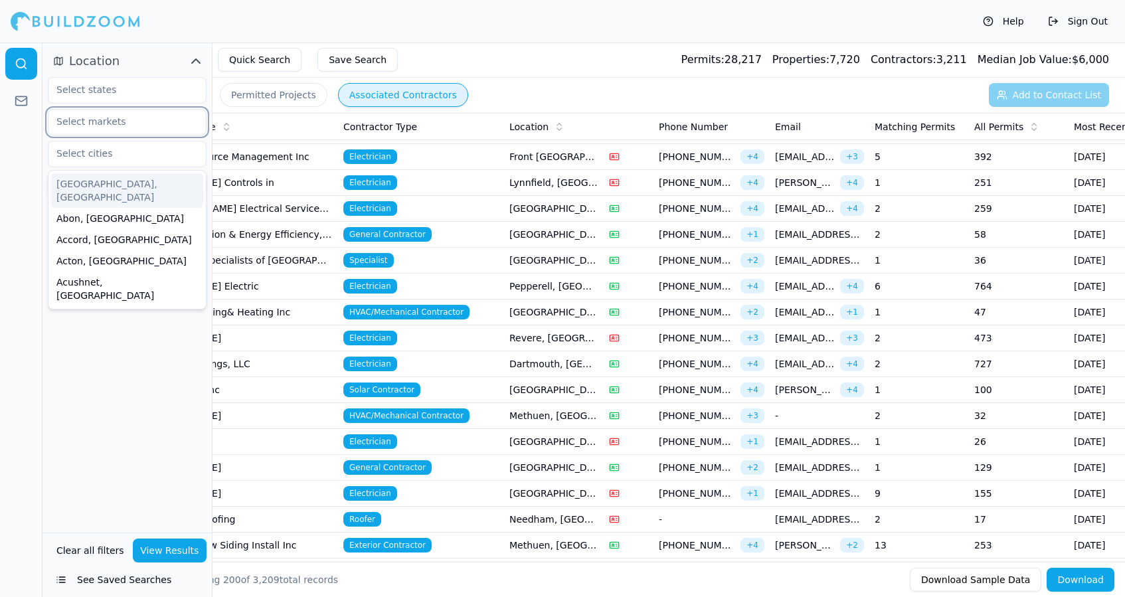
click at [135, 129] on input "text" at bounding box center [118, 122] width 141 height 24
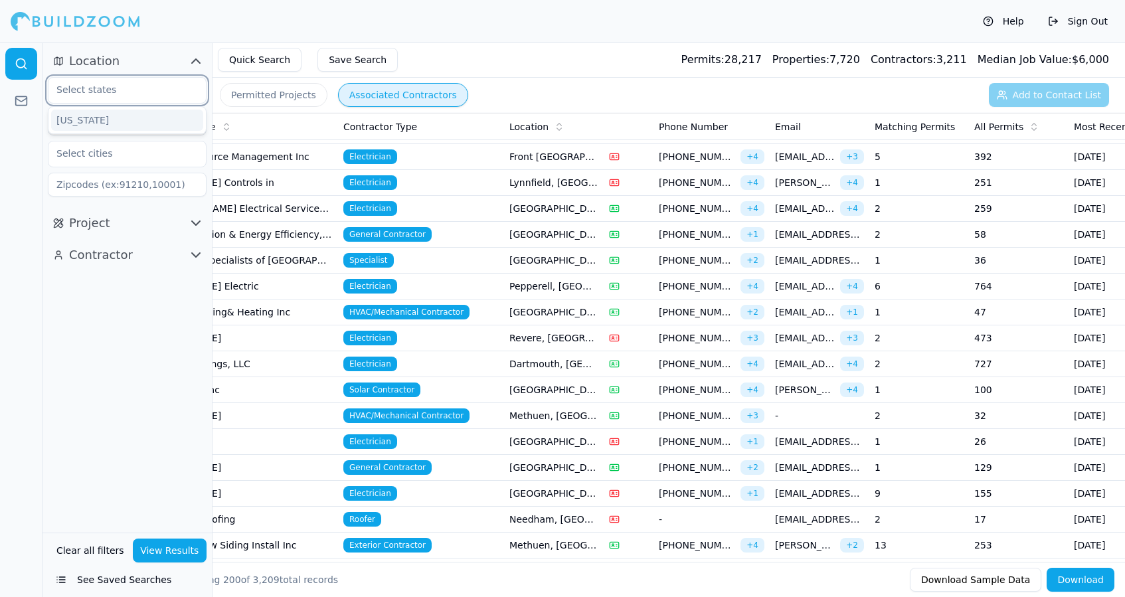
click at [141, 97] on input "text" at bounding box center [118, 90] width 141 height 24
click at [130, 120] on div "[US_STATE]" at bounding box center [127, 120] width 152 height 21
click at [154, 558] on button "View Results" at bounding box center [170, 551] width 74 height 24
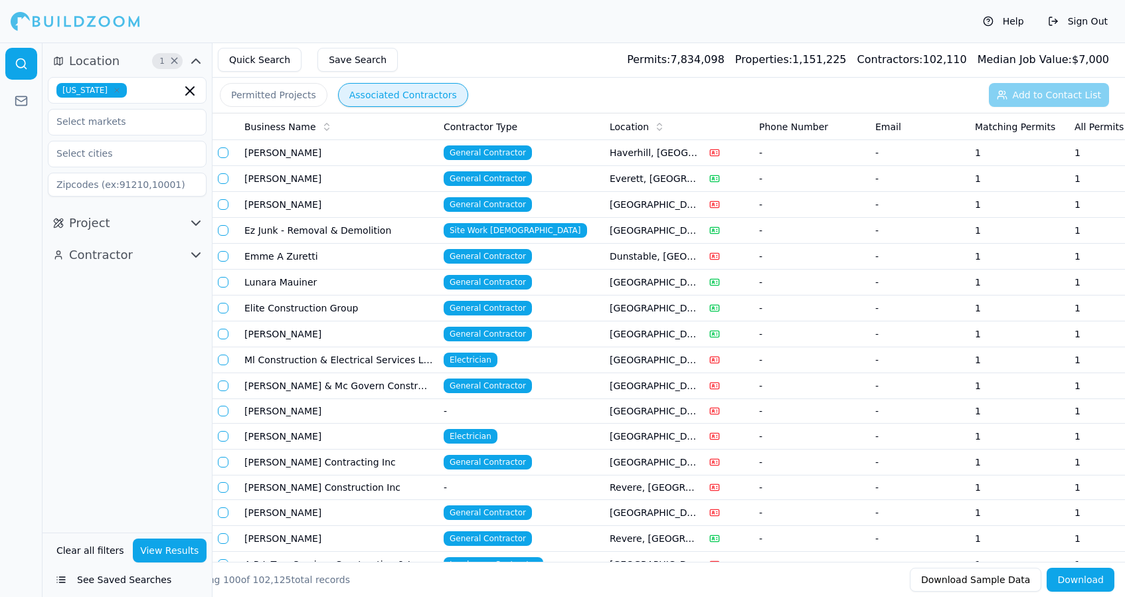
click at [486, 156] on span "General Contractor" at bounding box center [488, 152] width 88 height 15
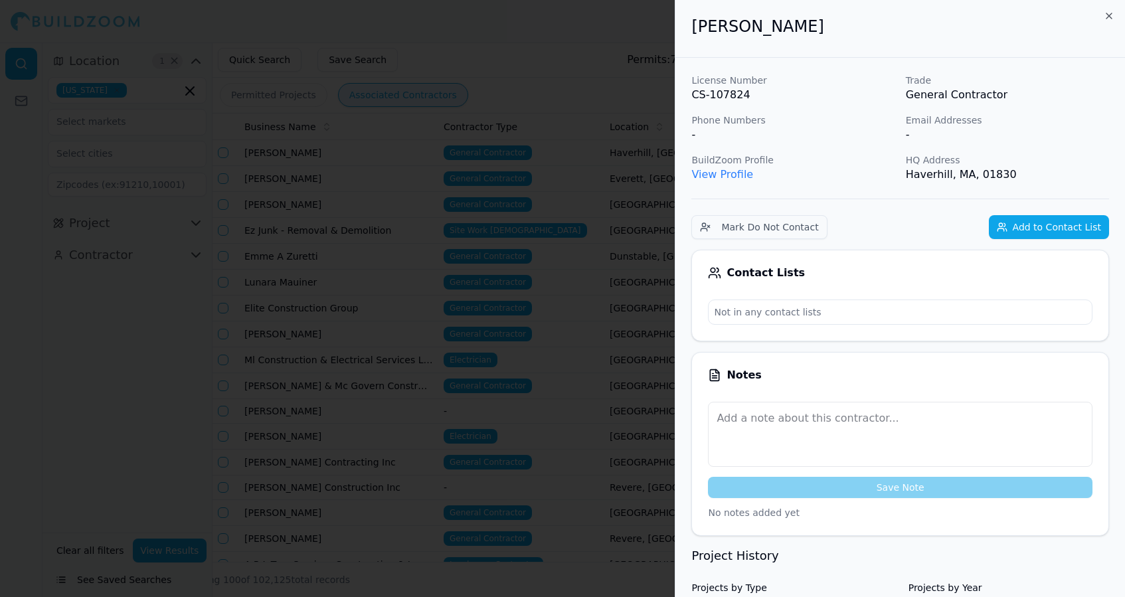
click at [124, 293] on div at bounding box center [562, 298] width 1125 height 597
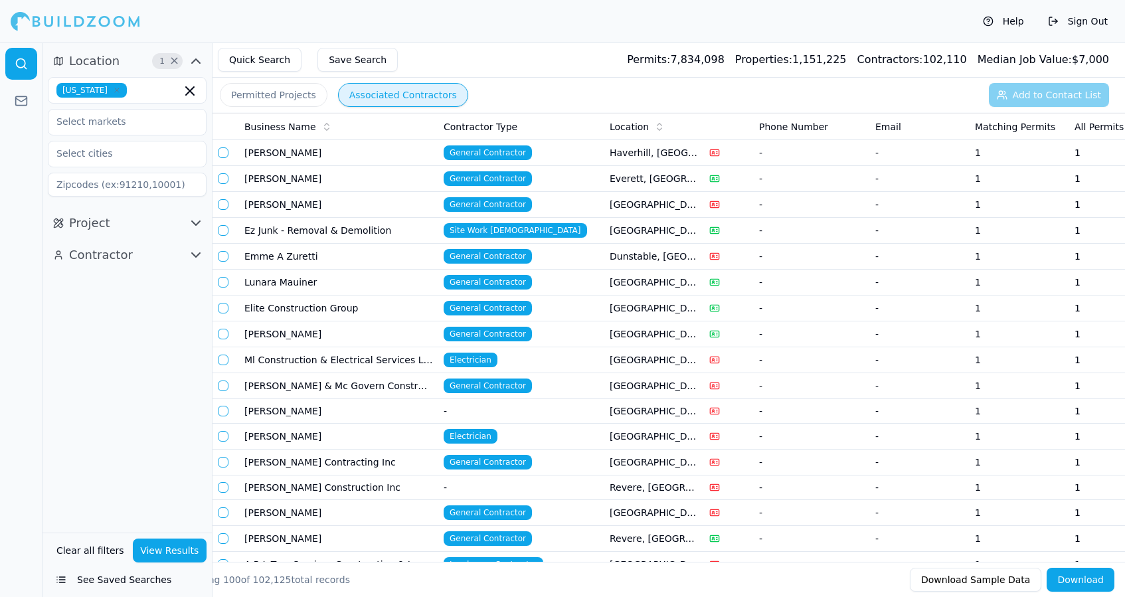
click at [499, 178] on span "General Contractor" at bounding box center [488, 178] width 88 height 15
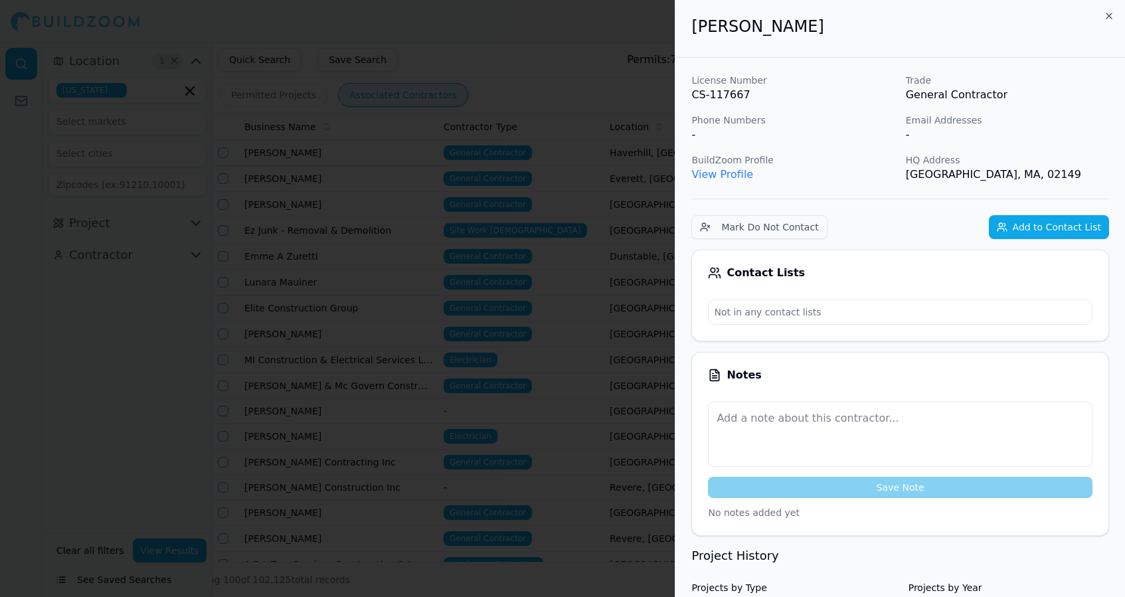
click at [499, 178] on div at bounding box center [562, 298] width 1125 height 597
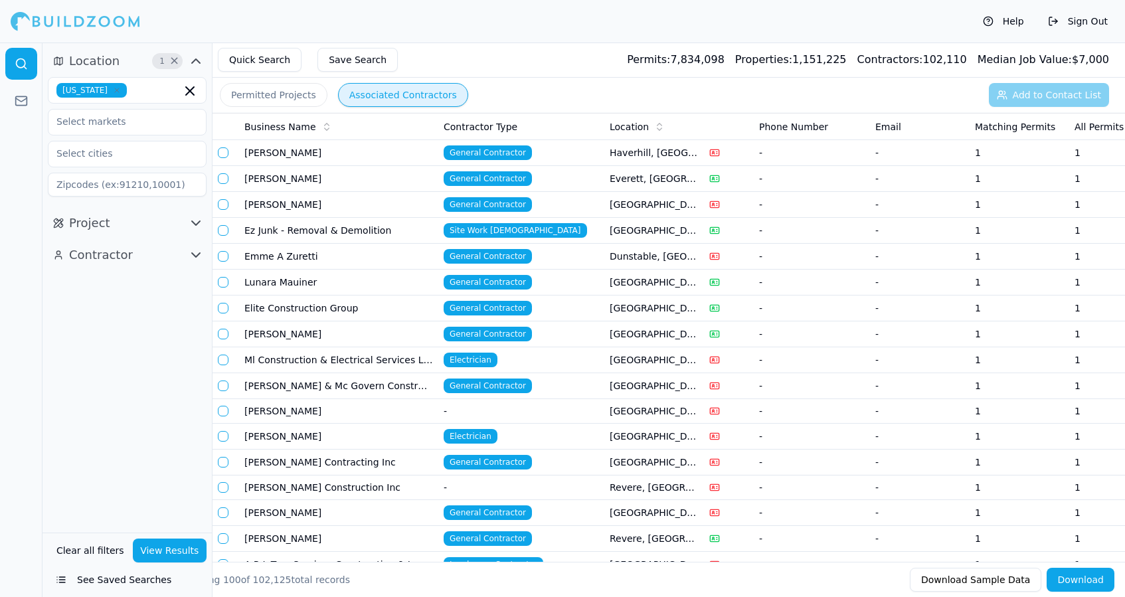
click at [494, 201] on span "General Contractor" at bounding box center [488, 204] width 88 height 15
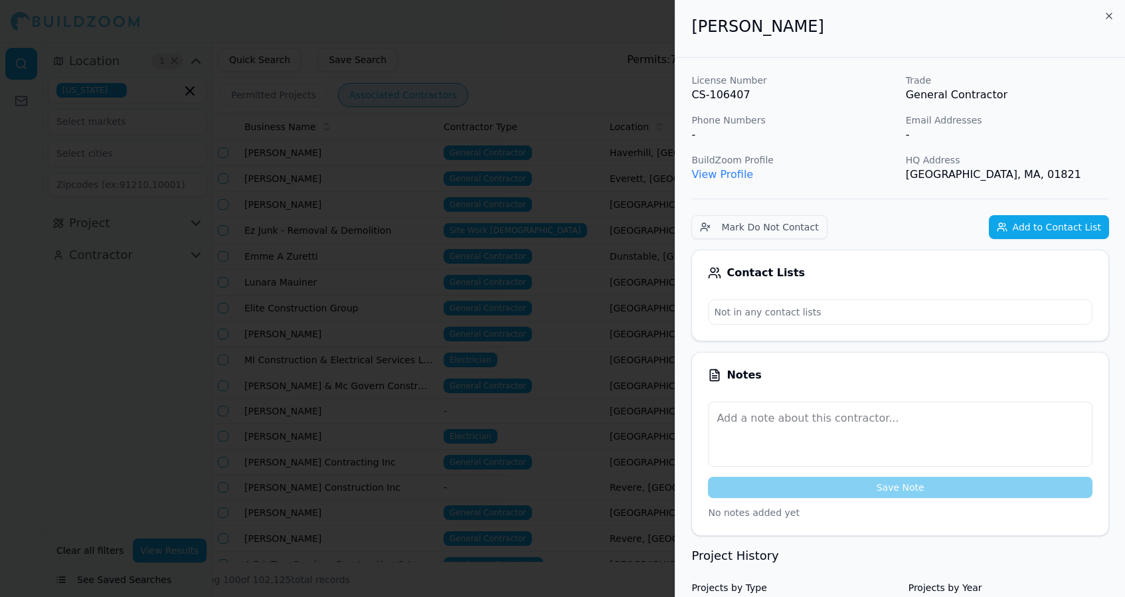
click at [494, 201] on div at bounding box center [562, 298] width 1125 height 597
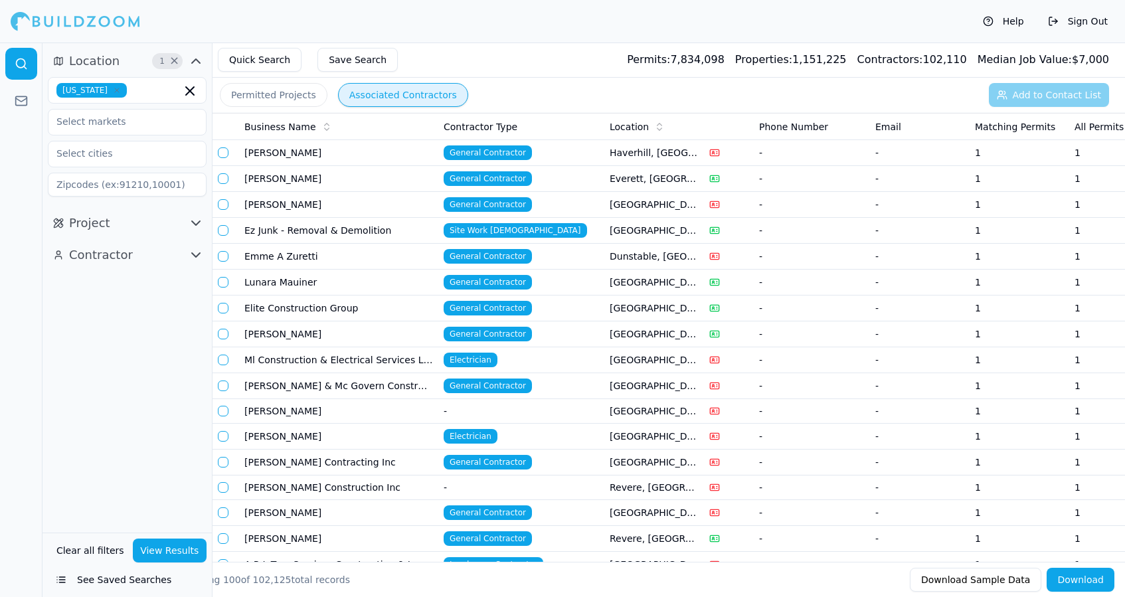
click at [456, 307] on span "General Contractor" at bounding box center [488, 308] width 88 height 15
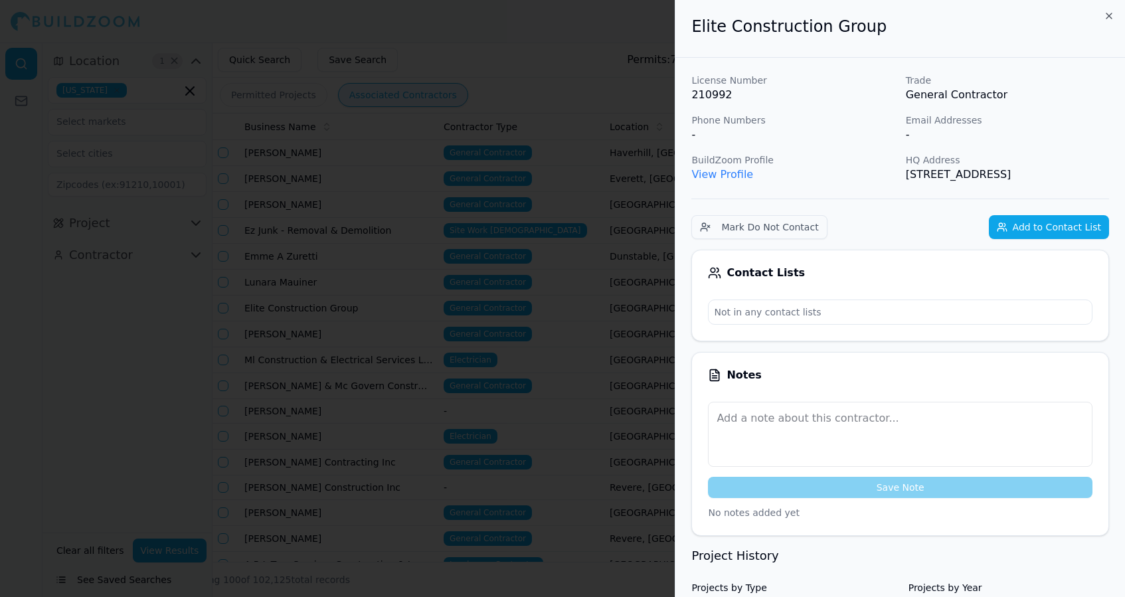
click at [149, 366] on div at bounding box center [562, 298] width 1125 height 597
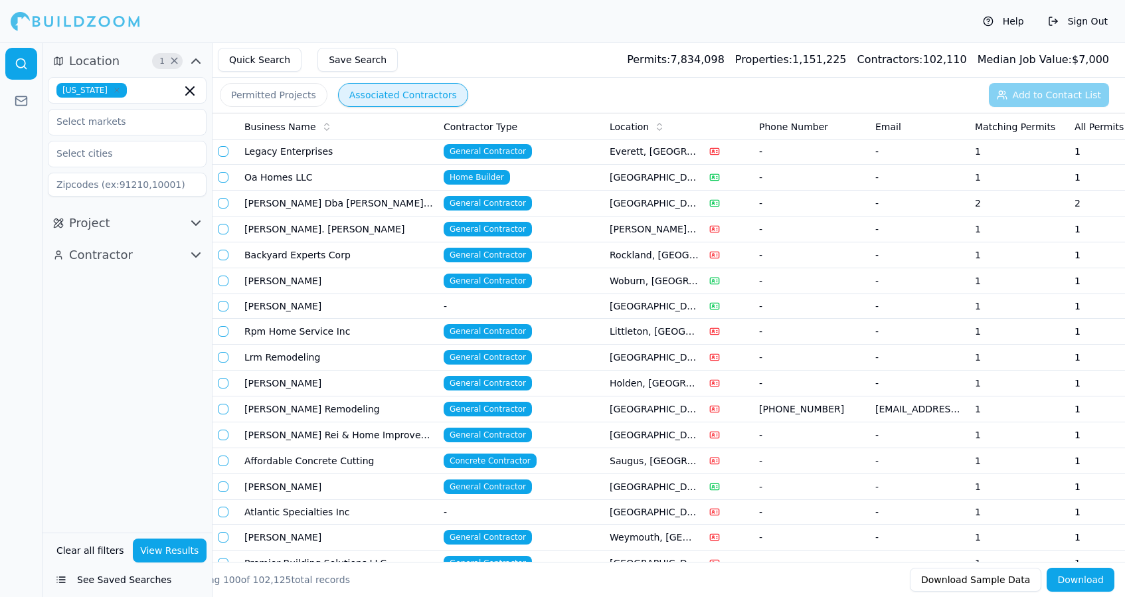
scroll to position [1148, 0]
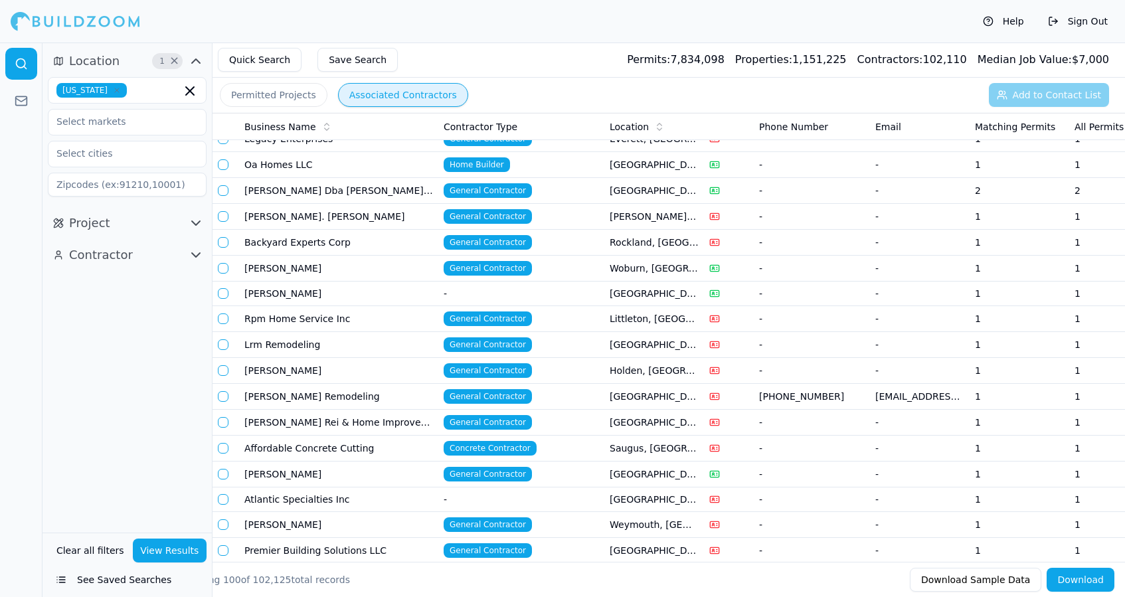
click at [444, 407] on td "General Contractor" at bounding box center [521, 397] width 166 height 26
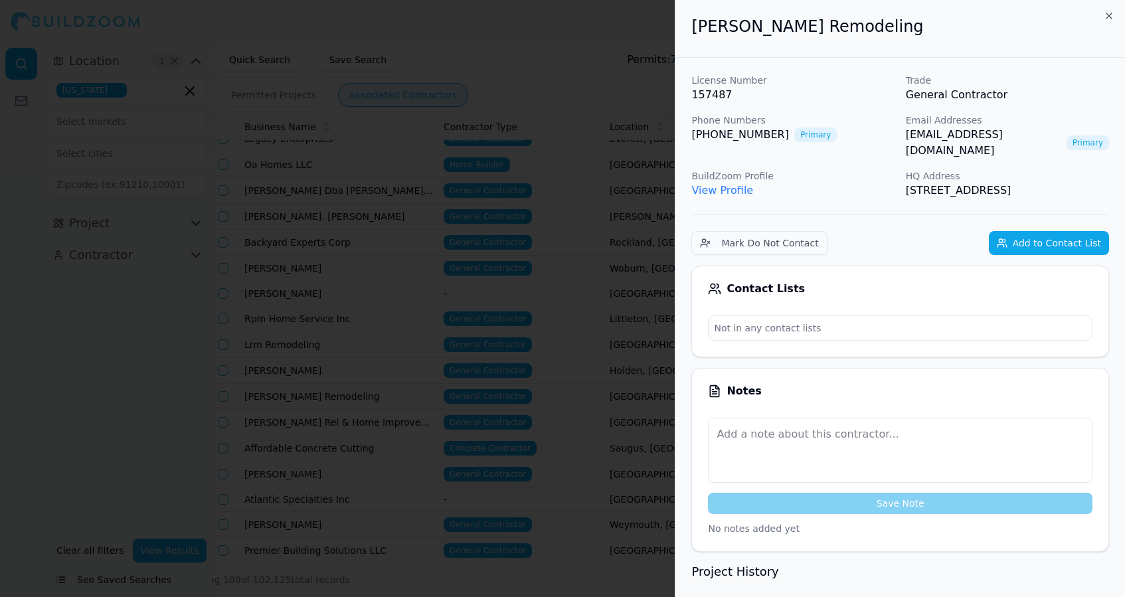
click at [165, 343] on div at bounding box center [562, 298] width 1125 height 597
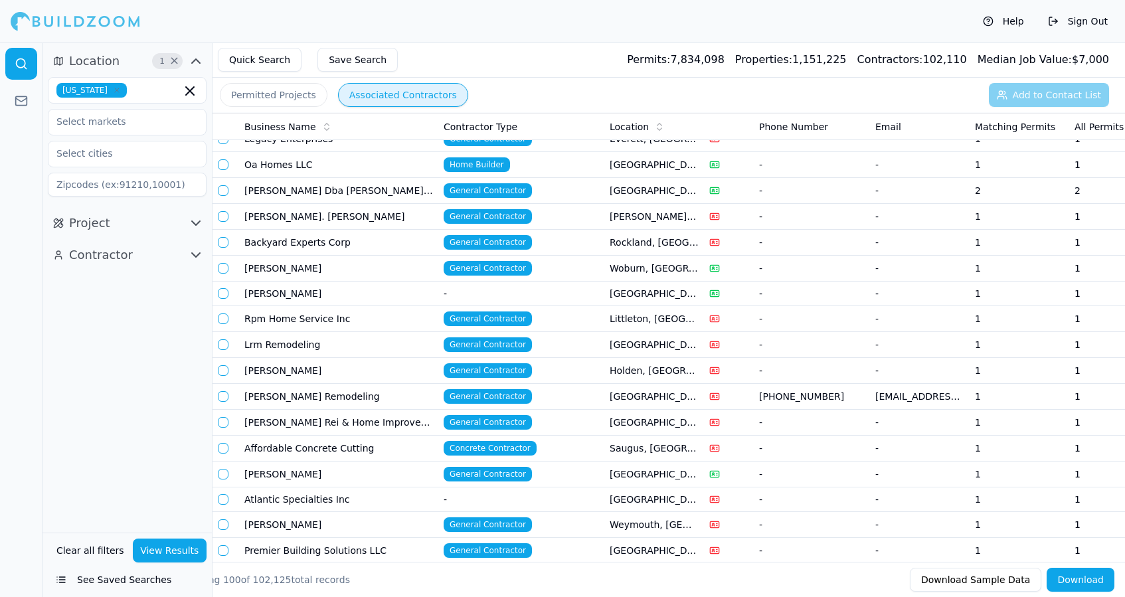
scroll to position [0, 0]
click at [187, 261] on span "button" at bounding box center [193, 255] width 16 height 16
click at [195, 223] on icon "button" at bounding box center [196, 223] width 8 height 4
click at [195, 224] on icon "button" at bounding box center [196, 223] width 16 height 16
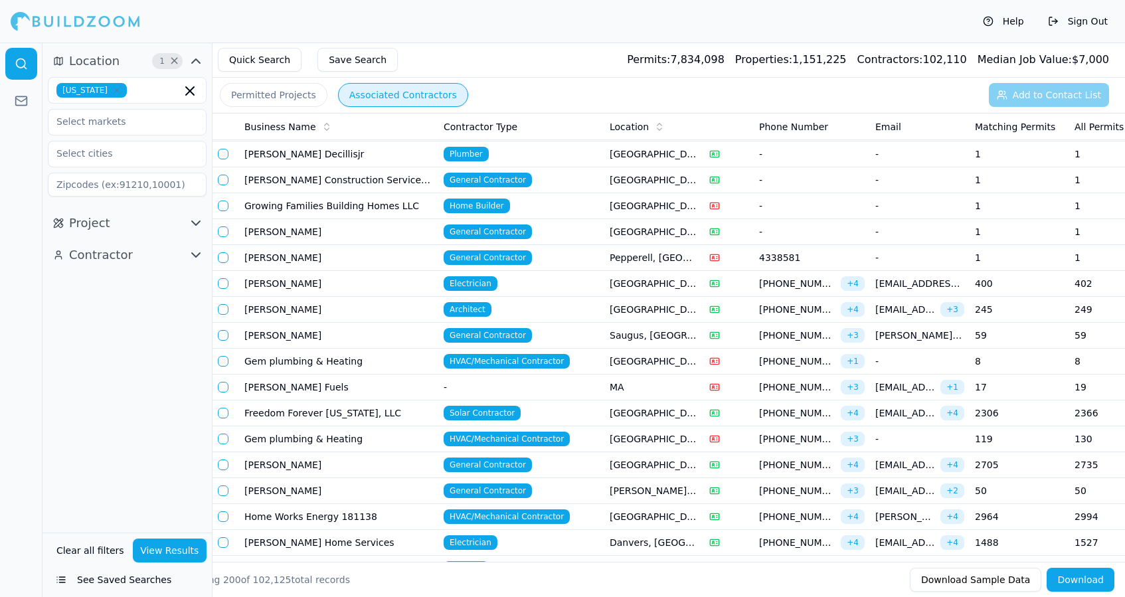
scroll to position [1822, 0]
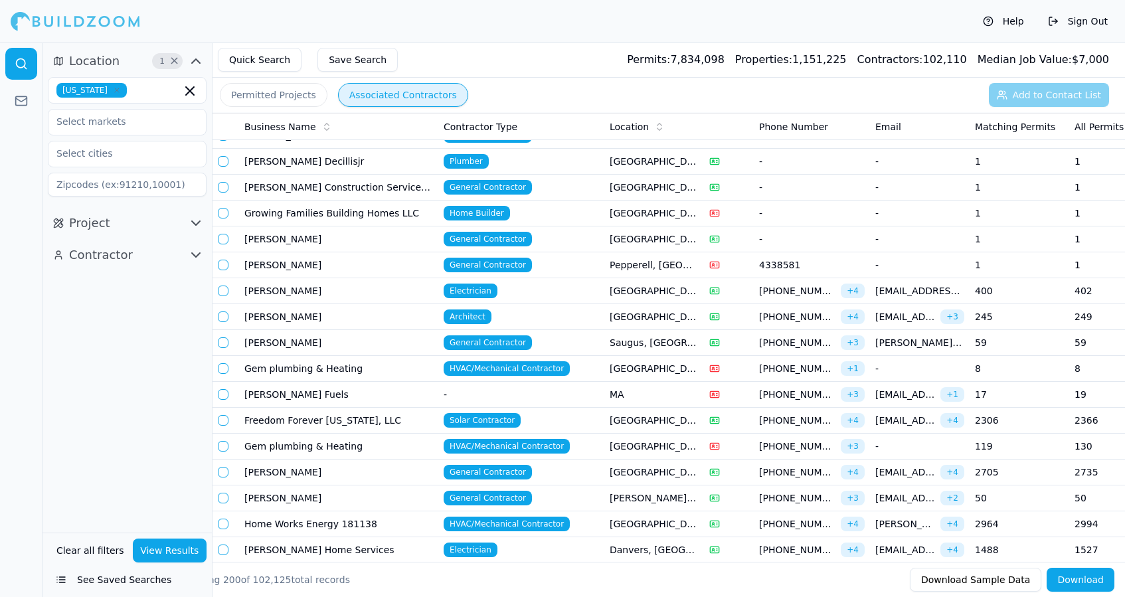
click at [321, 260] on td "[PERSON_NAME]" at bounding box center [338, 265] width 199 height 26
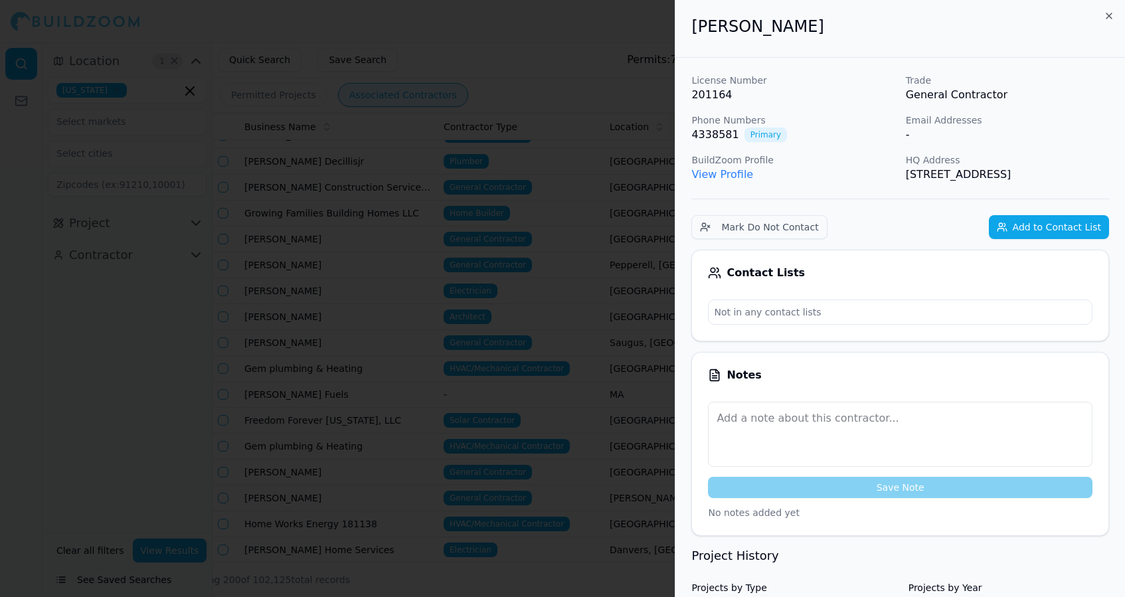
click at [174, 340] on div at bounding box center [562, 298] width 1125 height 597
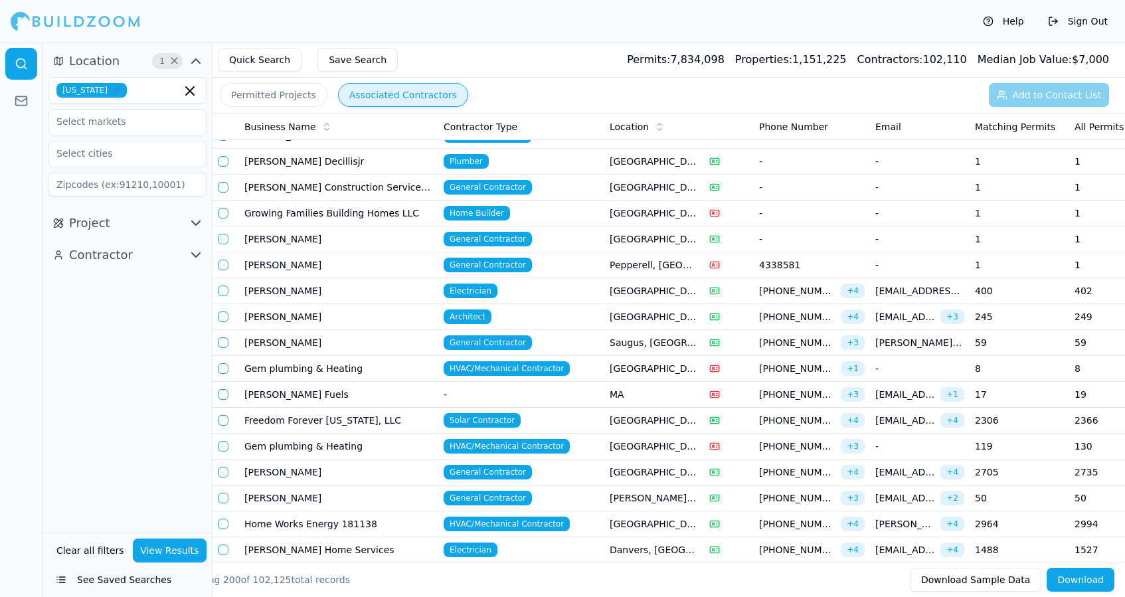
click at [396, 474] on td "[PERSON_NAME]" at bounding box center [338, 473] width 199 height 26
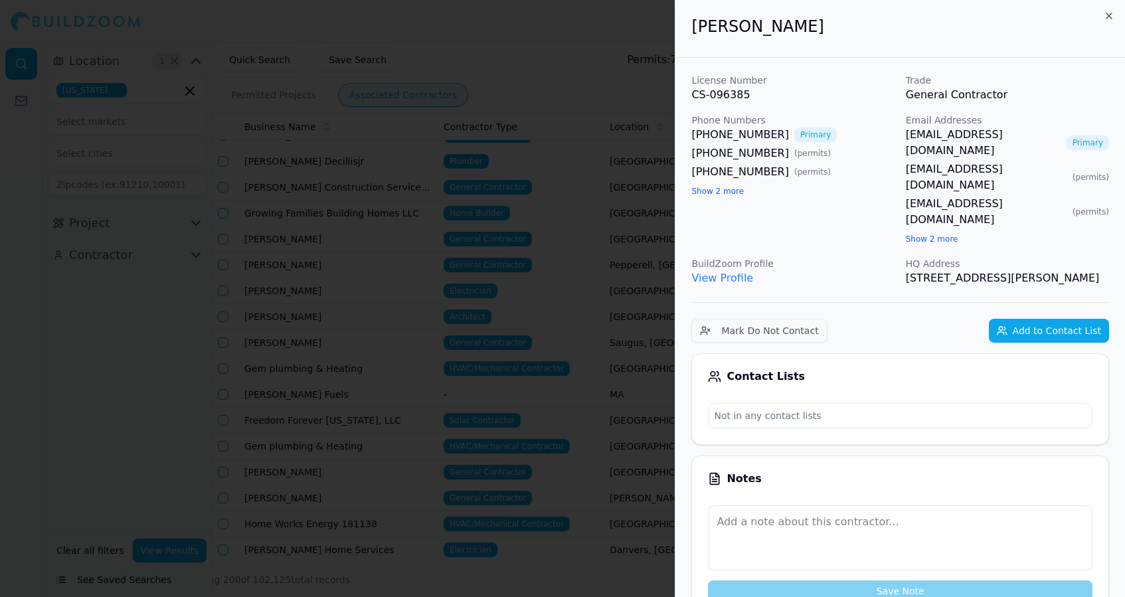
click at [161, 465] on div at bounding box center [562, 298] width 1125 height 597
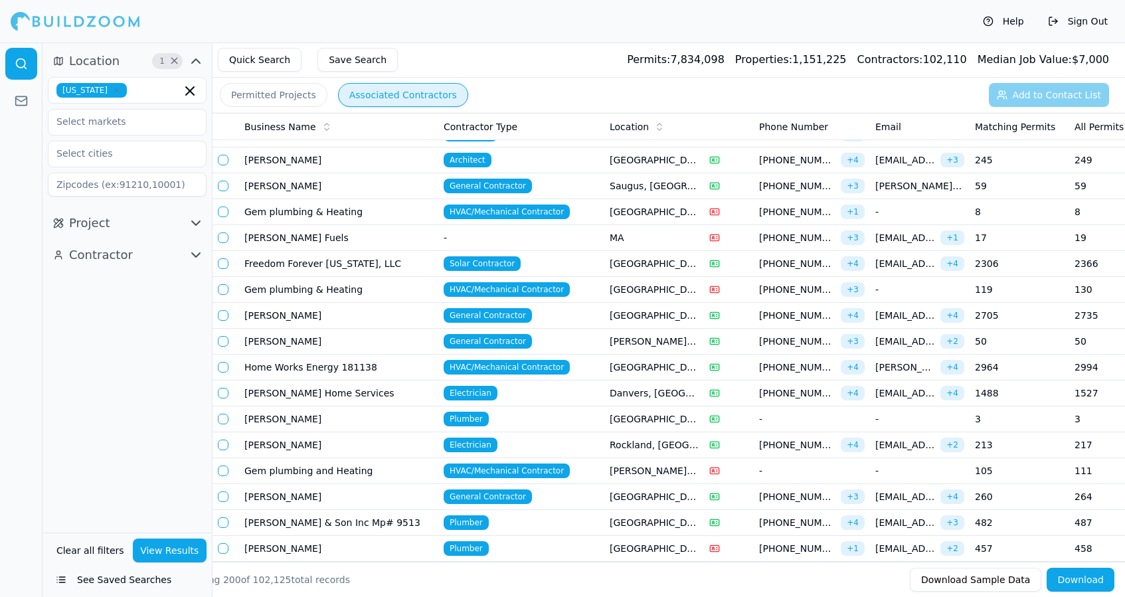
scroll to position [1980, 0]
click at [290, 496] on td "[PERSON_NAME]" at bounding box center [338, 496] width 199 height 26
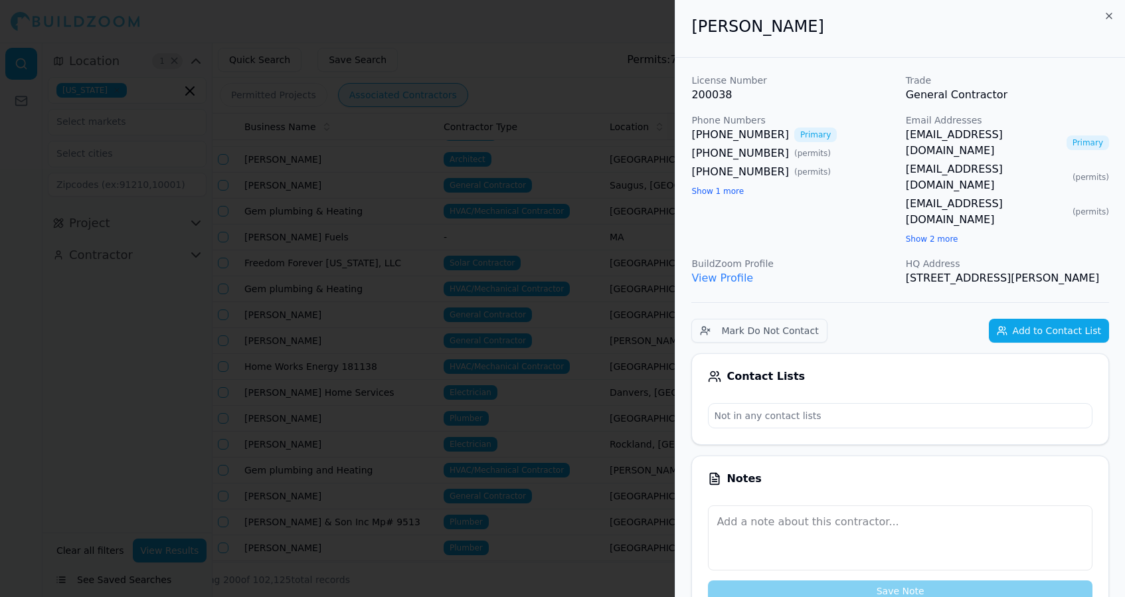
click at [147, 415] on div at bounding box center [562, 298] width 1125 height 597
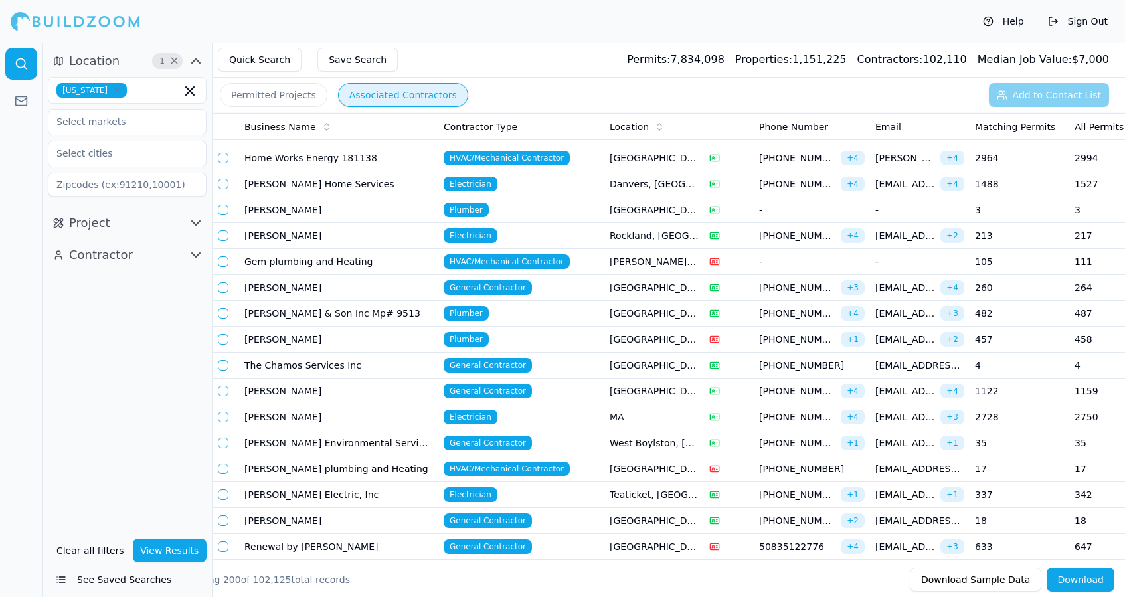
scroll to position [2196, 0]
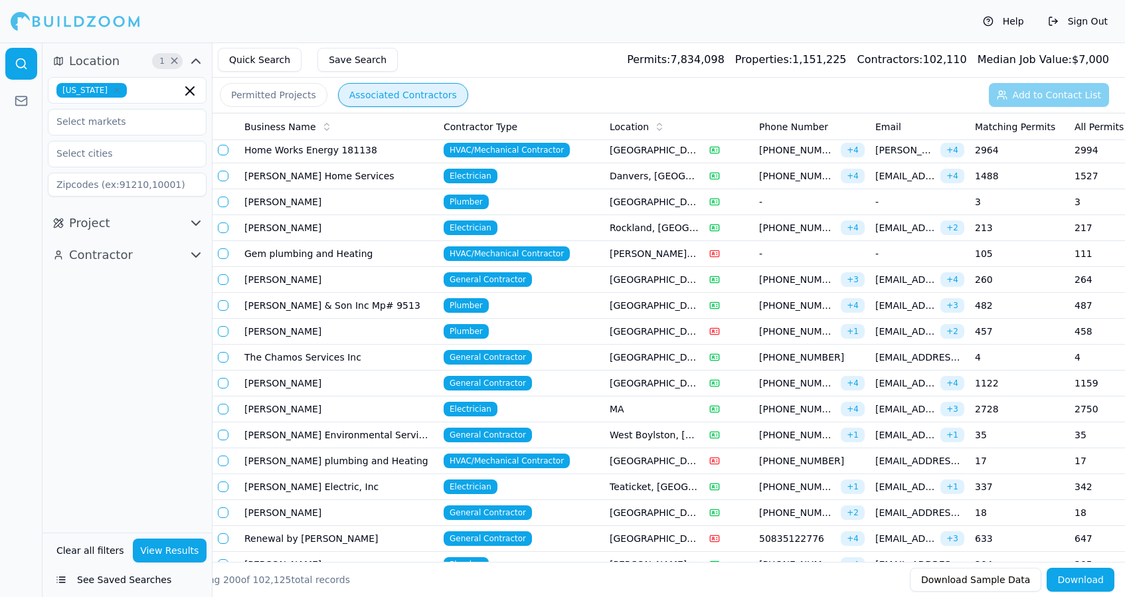
click at [303, 512] on td "[PERSON_NAME]" at bounding box center [338, 513] width 199 height 26
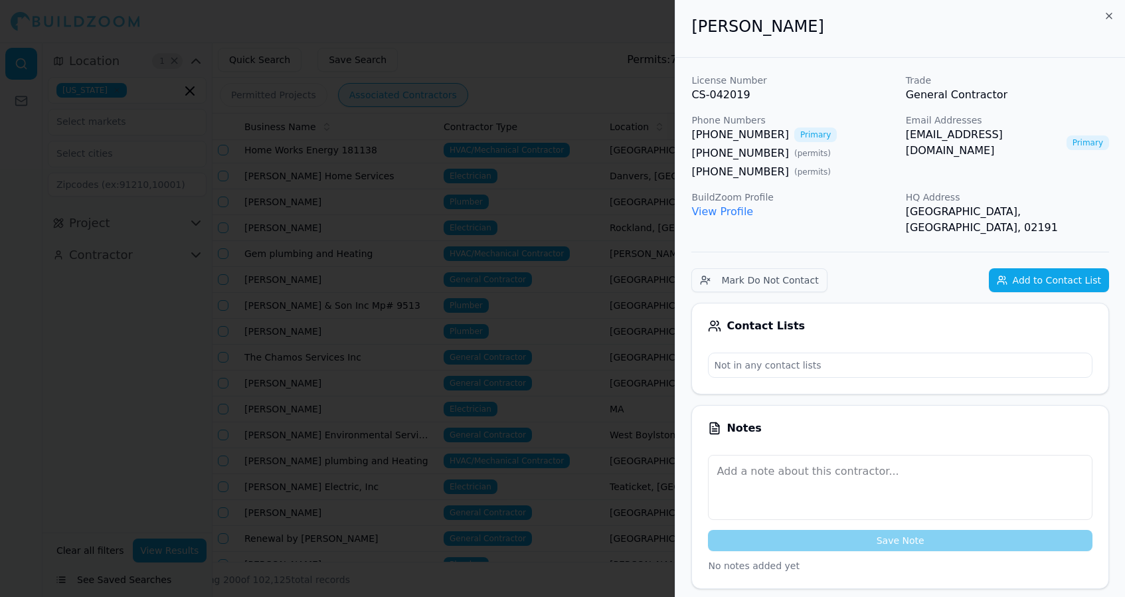
click at [163, 369] on div at bounding box center [562, 298] width 1125 height 597
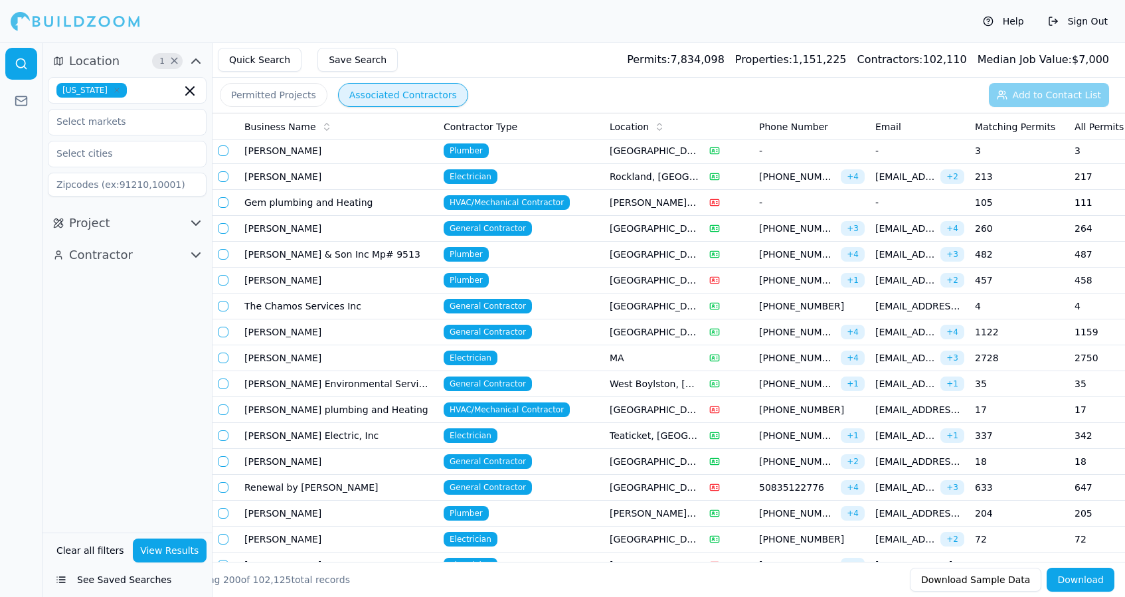
scroll to position [2250, 0]
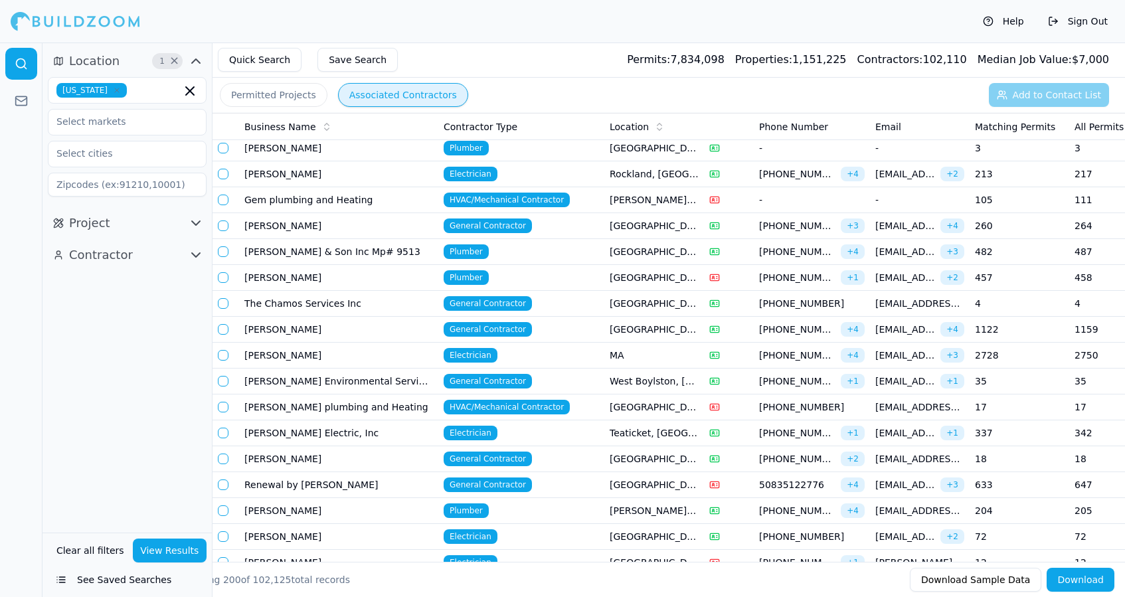
click at [433, 481] on td "Renewal by [PERSON_NAME]" at bounding box center [338, 485] width 199 height 26
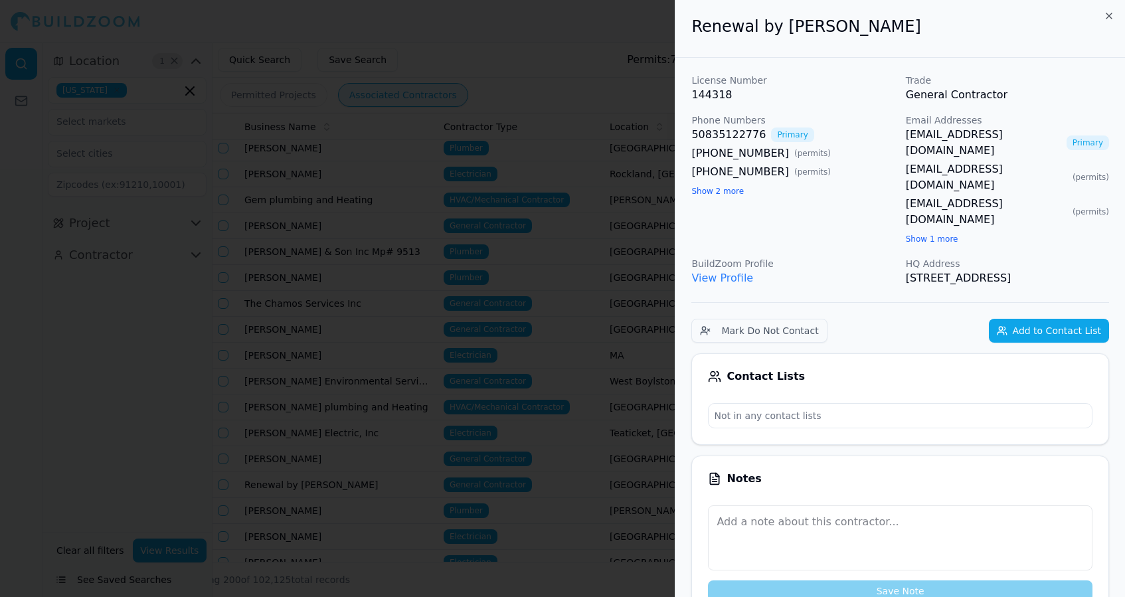
click at [185, 424] on div at bounding box center [562, 298] width 1125 height 597
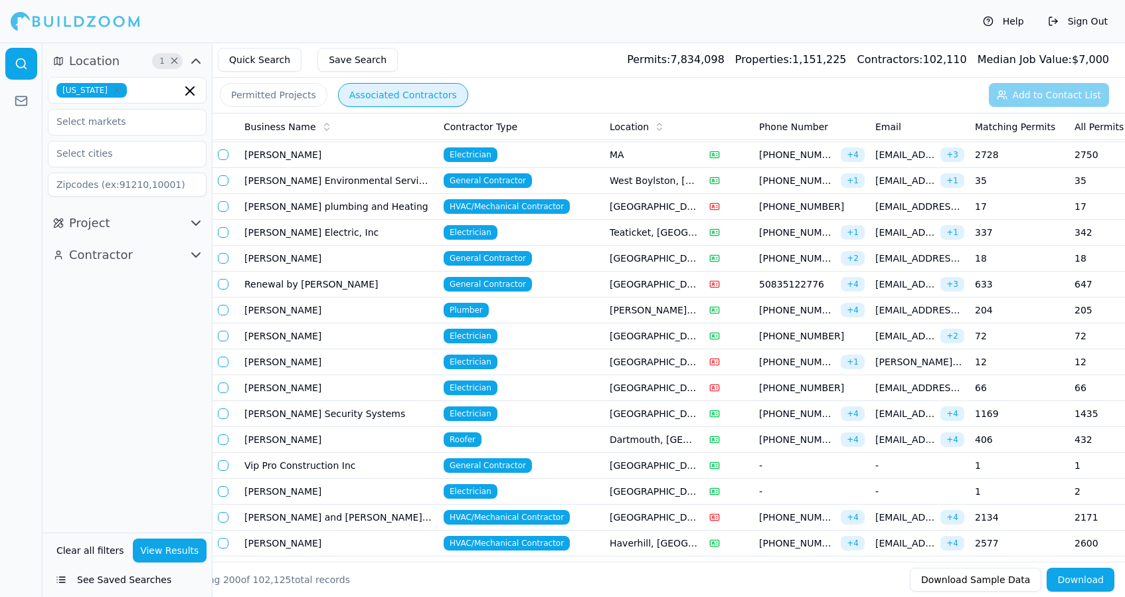
scroll to position [2470, 0]
